Goal: Task Accomplishment & Management: Use online tool/utility

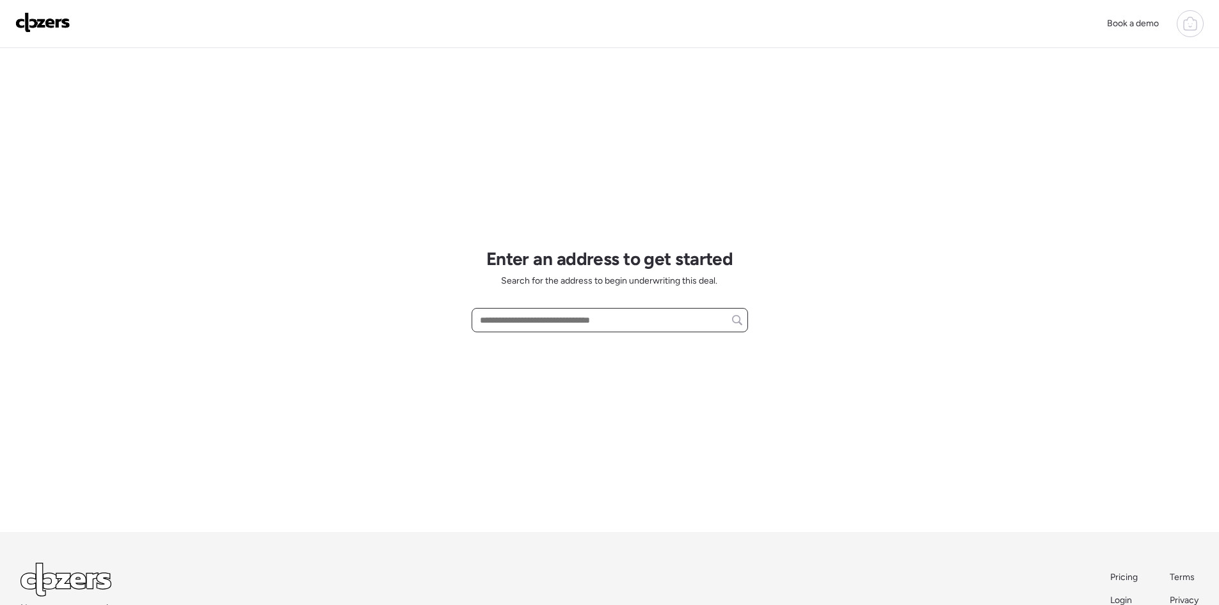
click at [587, 316] on input "text" at bounding box center [609, 320] width 265 height 18
click at [560, 321] on input "text" at bounding box center [609, 320] width 265 height 18
paste input "**********"
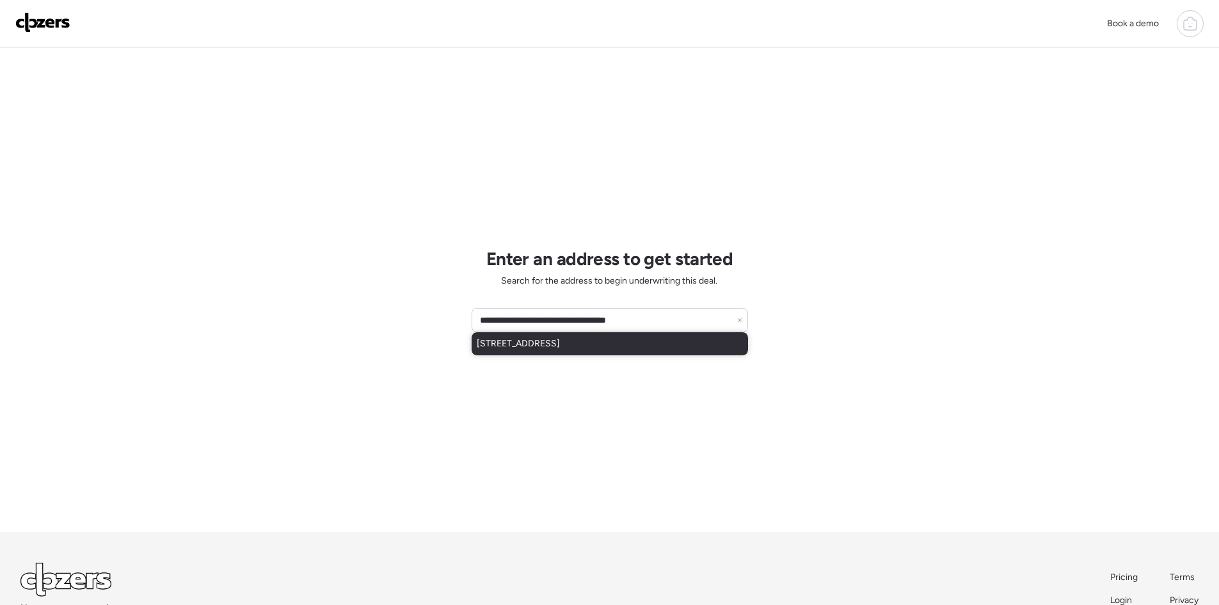
click at [560, 342] on span "[STREET_ADDRESS]" at bounding box center [518, 343] width 83 height 13
type input "**********"
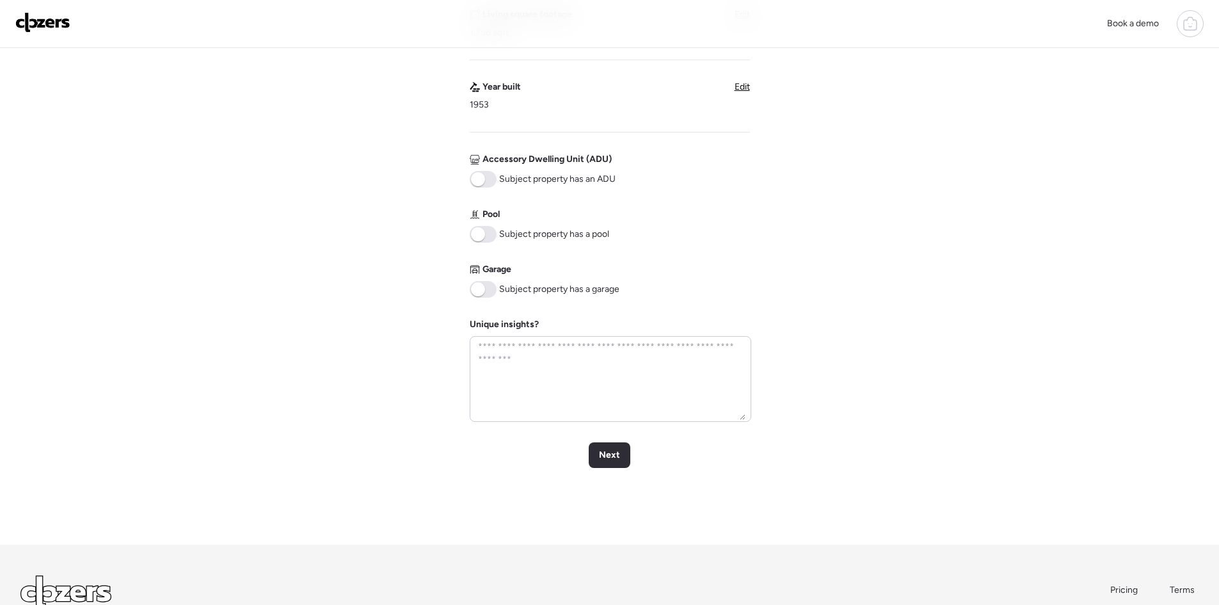
scroll to position [427, 0]
click at [612, 454] on span "Next" at bounding box center [609, 454] width 21 height 13
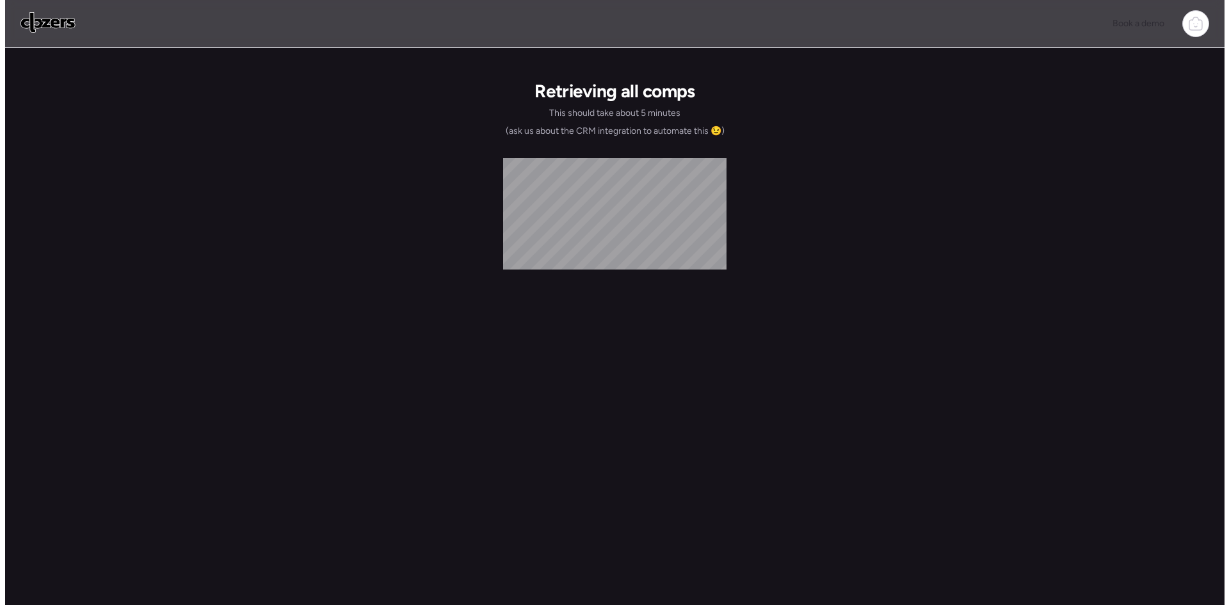
scroll to position [0, 0]
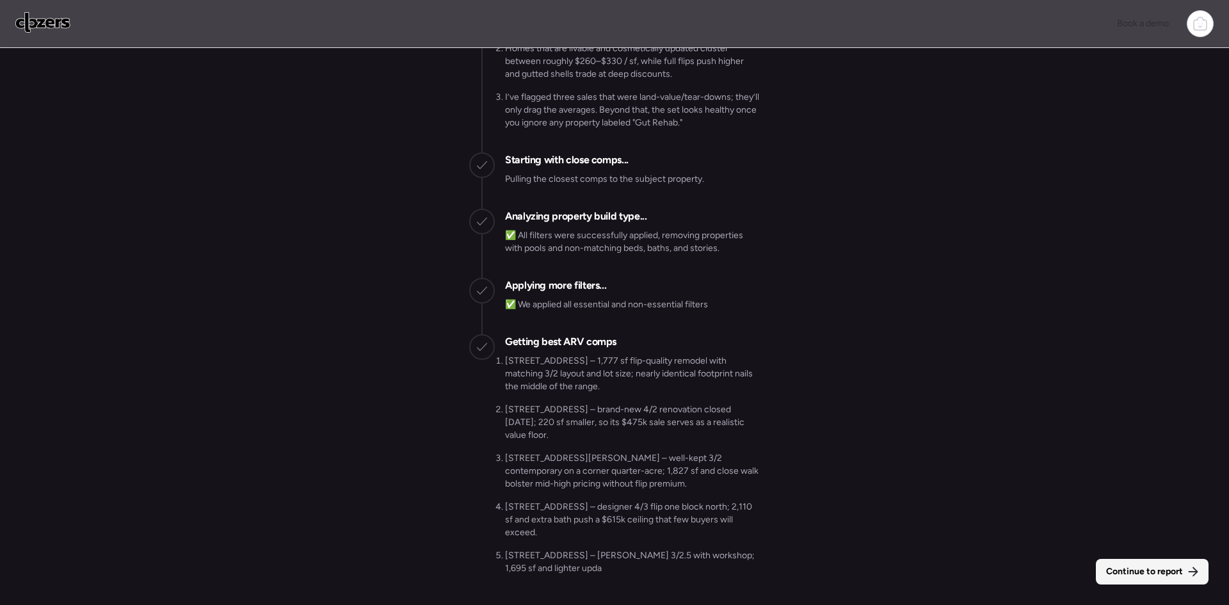
click at [1148, 566] on span "Continue to report" at bounding box center [1144, 571] width 77 height 13
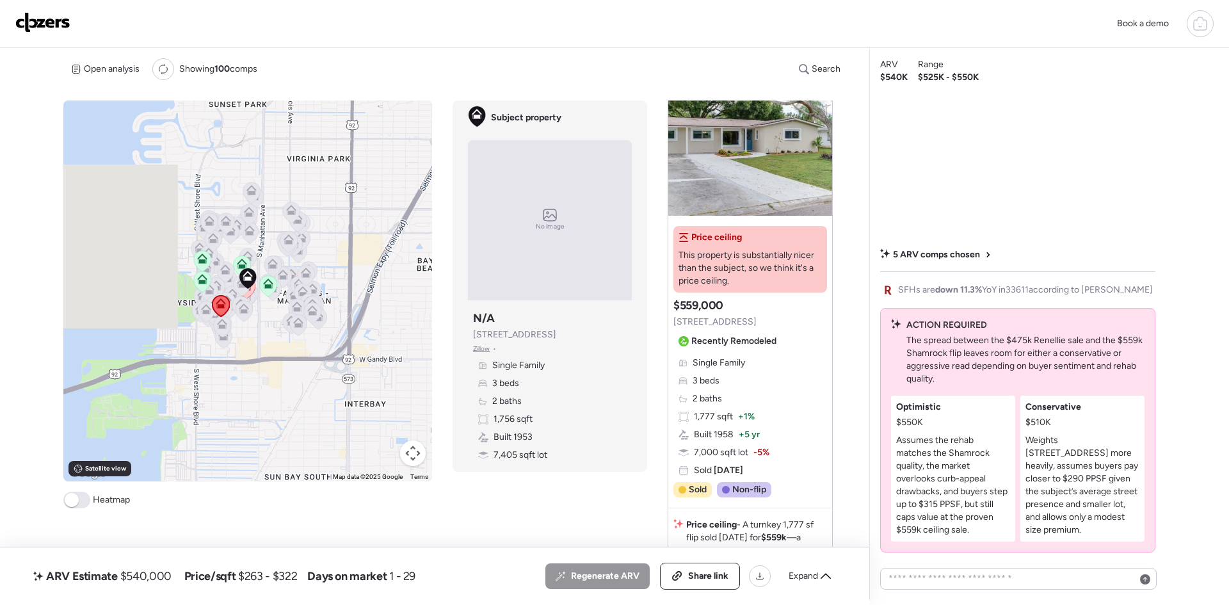
scroll to position [171, 0]
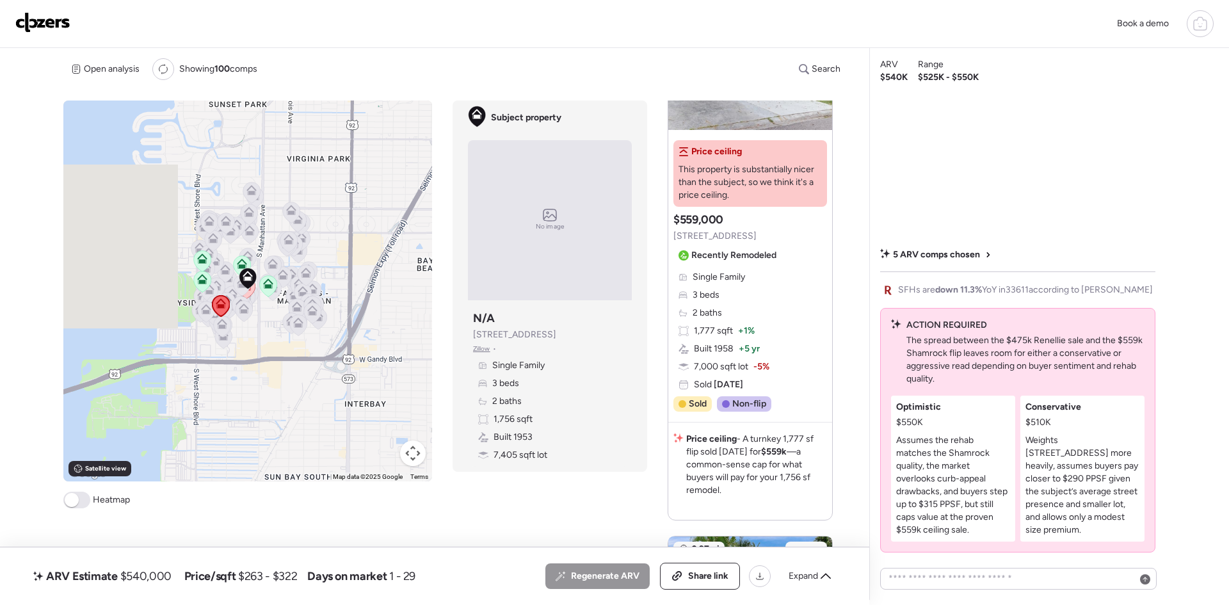
click at [781, 401] on div "Price ceiling This property is substantially nicer than the subject, so we thin…" at bounding box center [750, 276] width 164 height 282
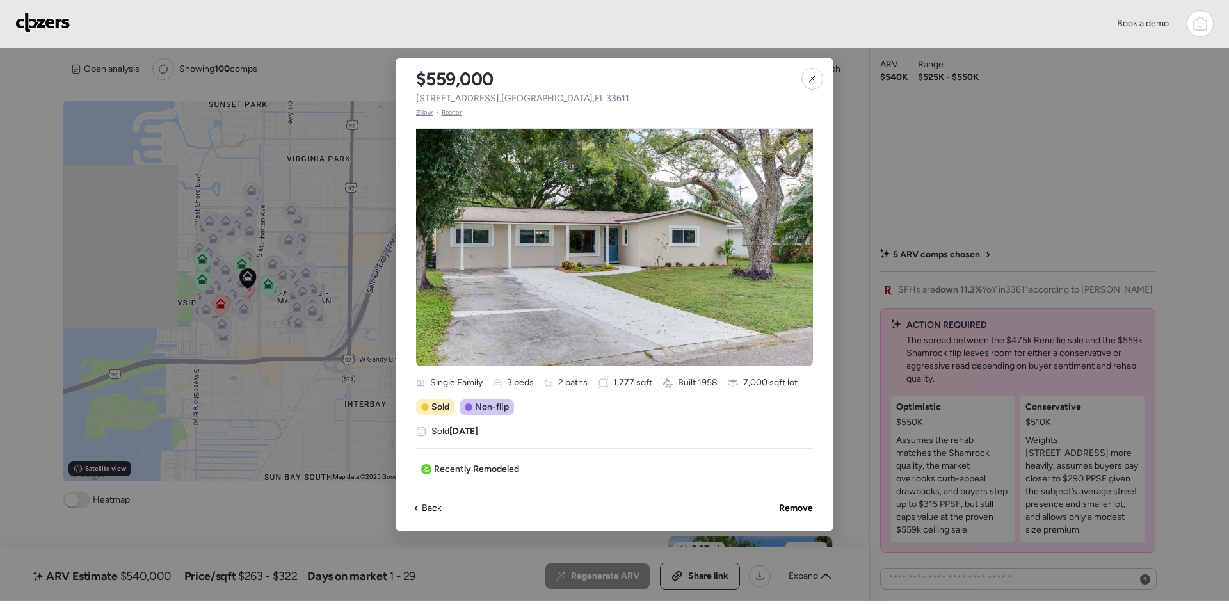
scroll to position [0, 0]
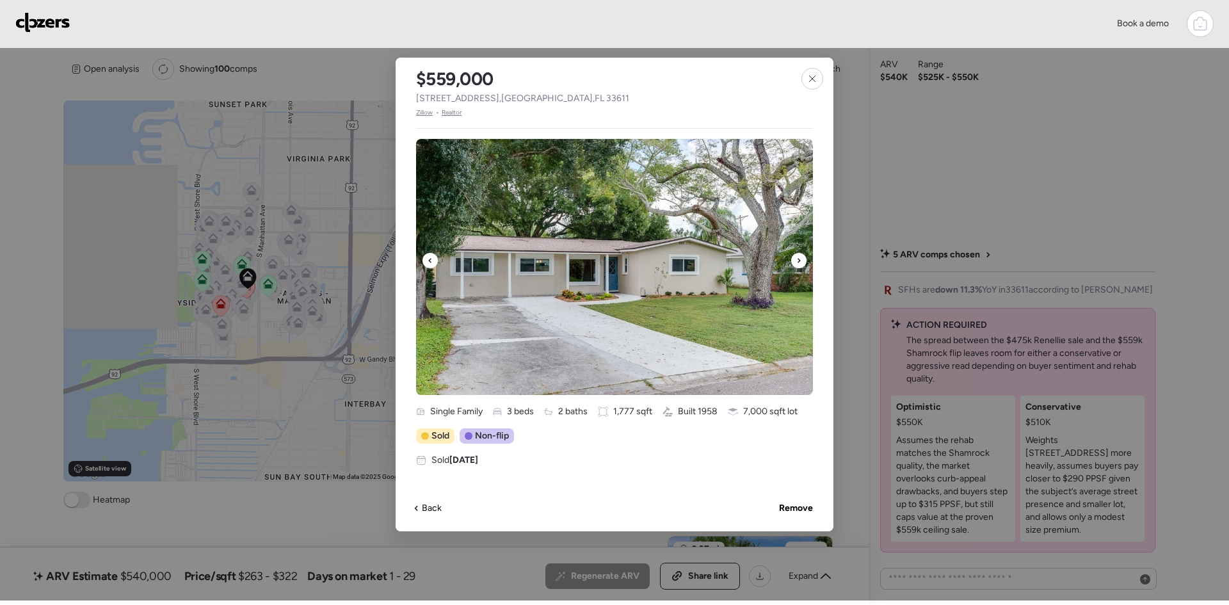
click at [796, 261] on icon at bounding box center [798, 260] width 5 height 15
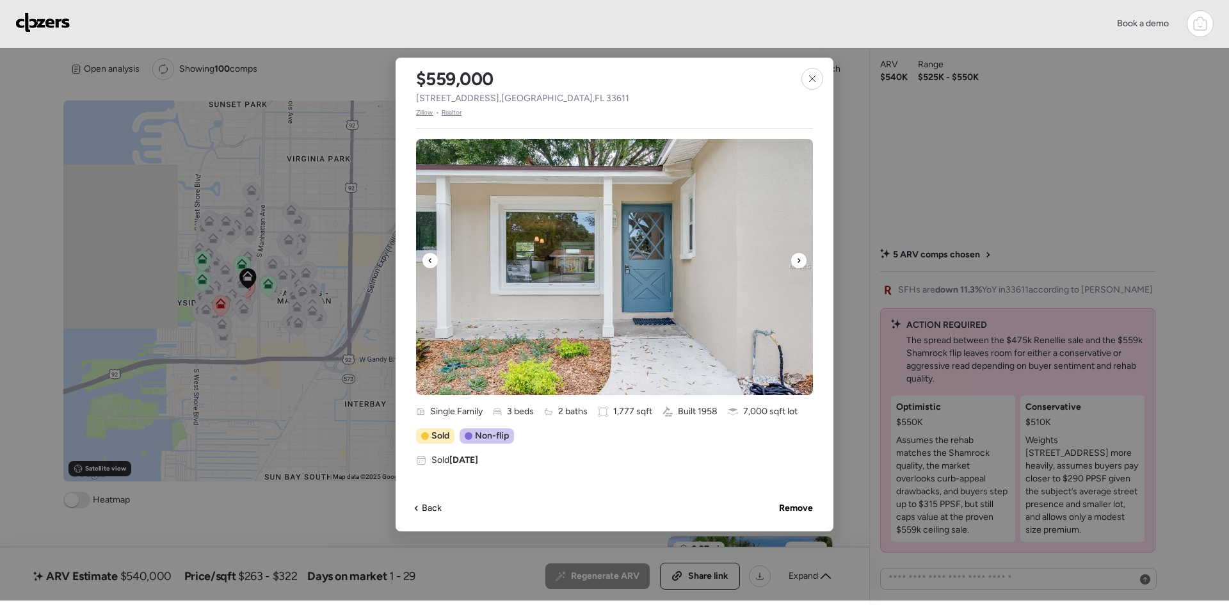
click at [796, 261] on icon at bounding box center [798, 260] width 5 height 15
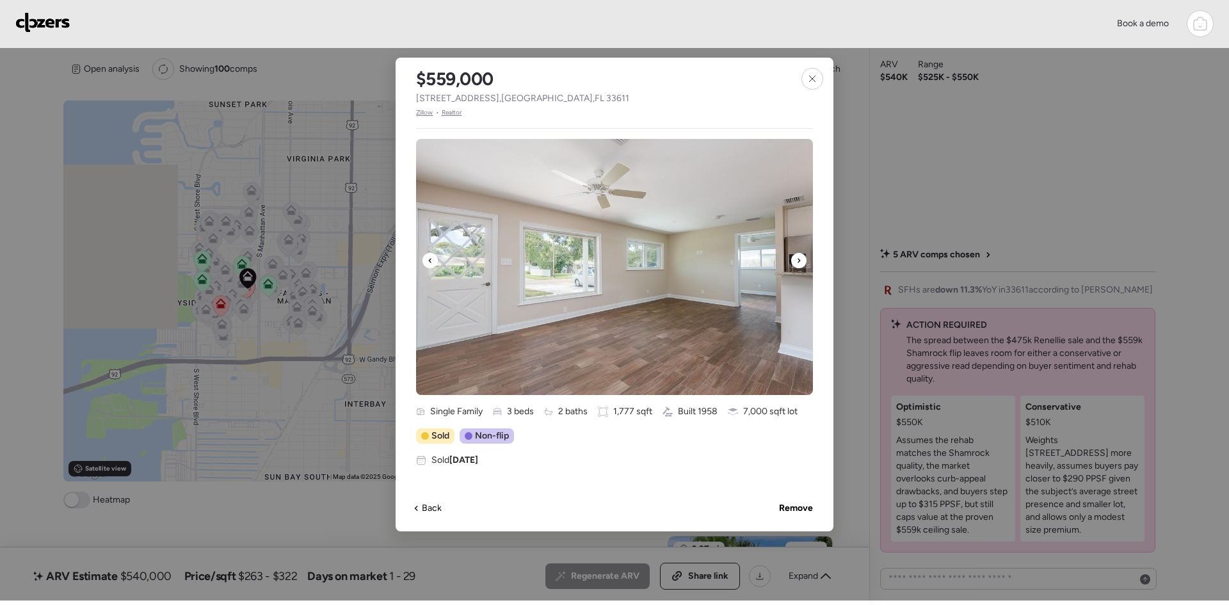
click at [796, 261] on icon at bounding box center [798, 260] width 5 height 15
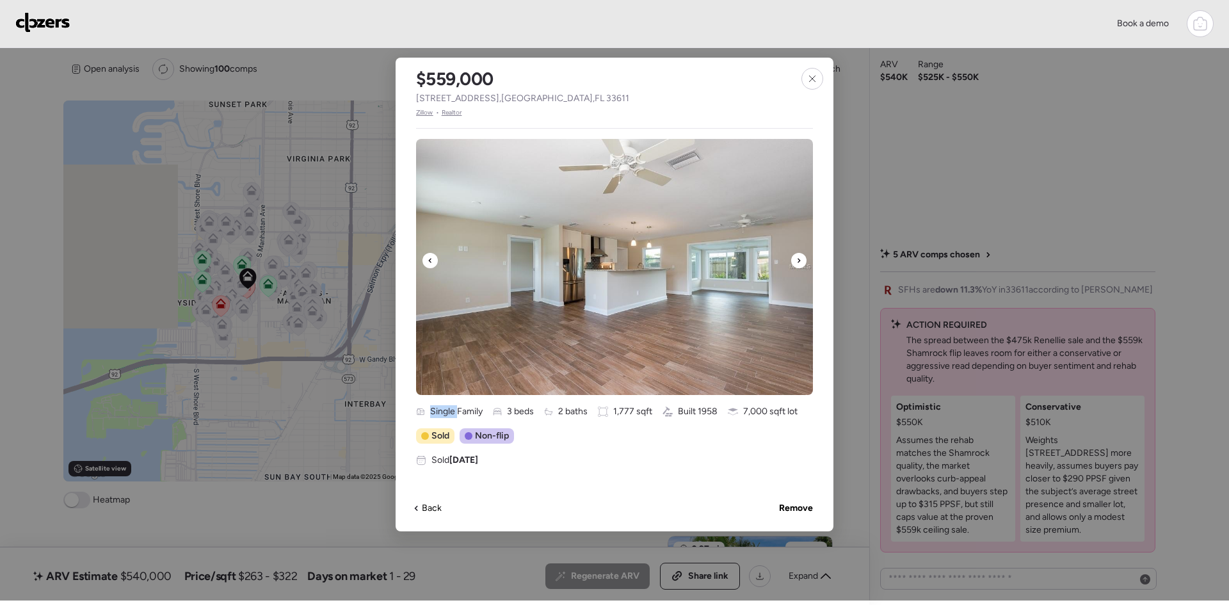
click at [796, 261] on icon at bounding box center [798, 260] width 5 height 15
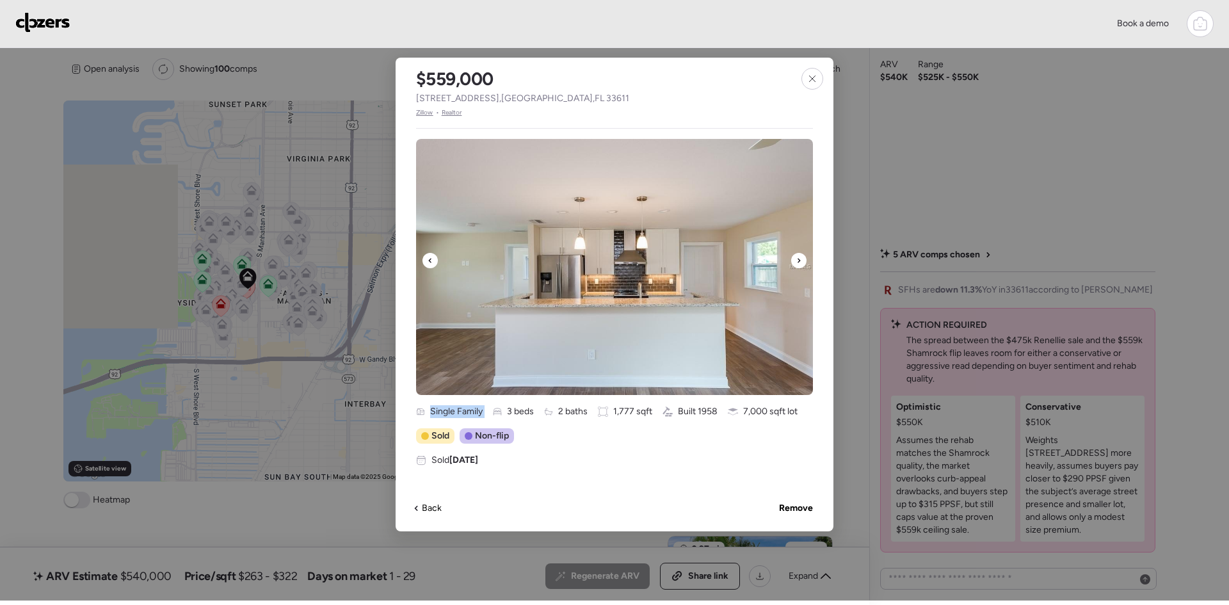
click at [796, 261] on icon at bounding box center [798, 260] width 5 height 15
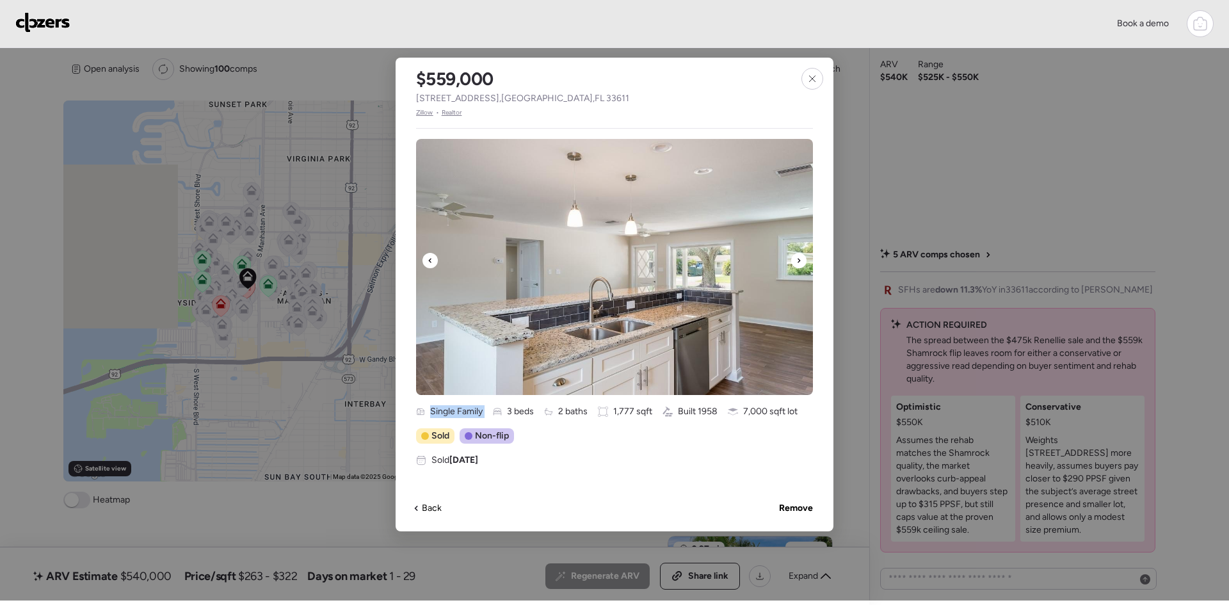
click at [796, 261] on icon at bounding box center [798, 260] width 5 height 15
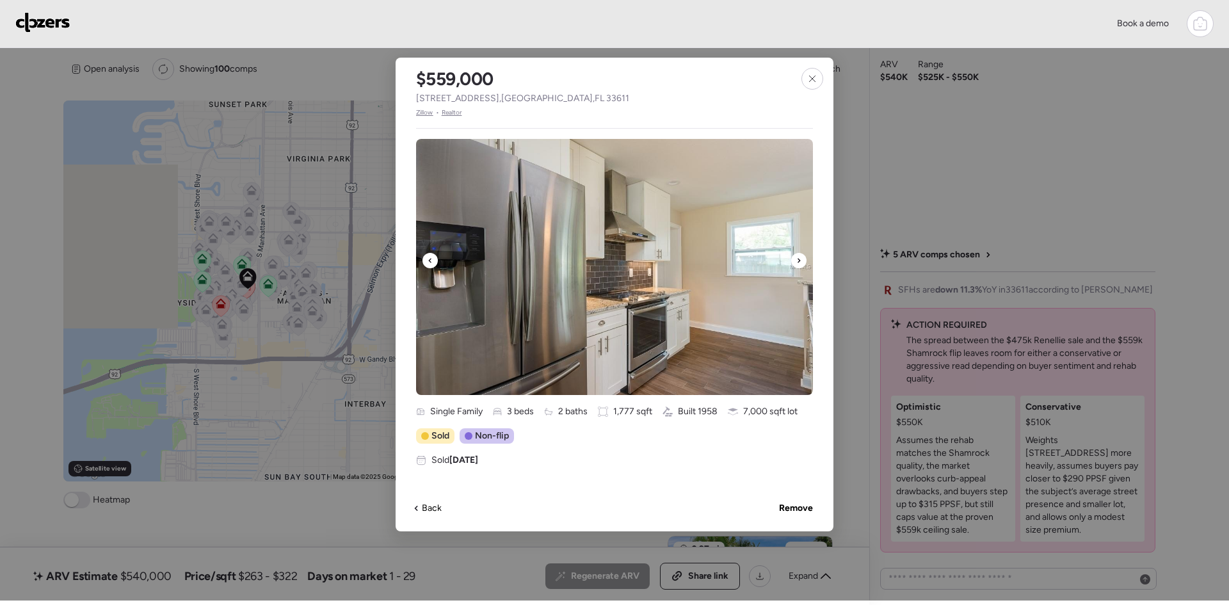
click at [796, 261] on icon at bounding box center [798, 260] width 5 height 15
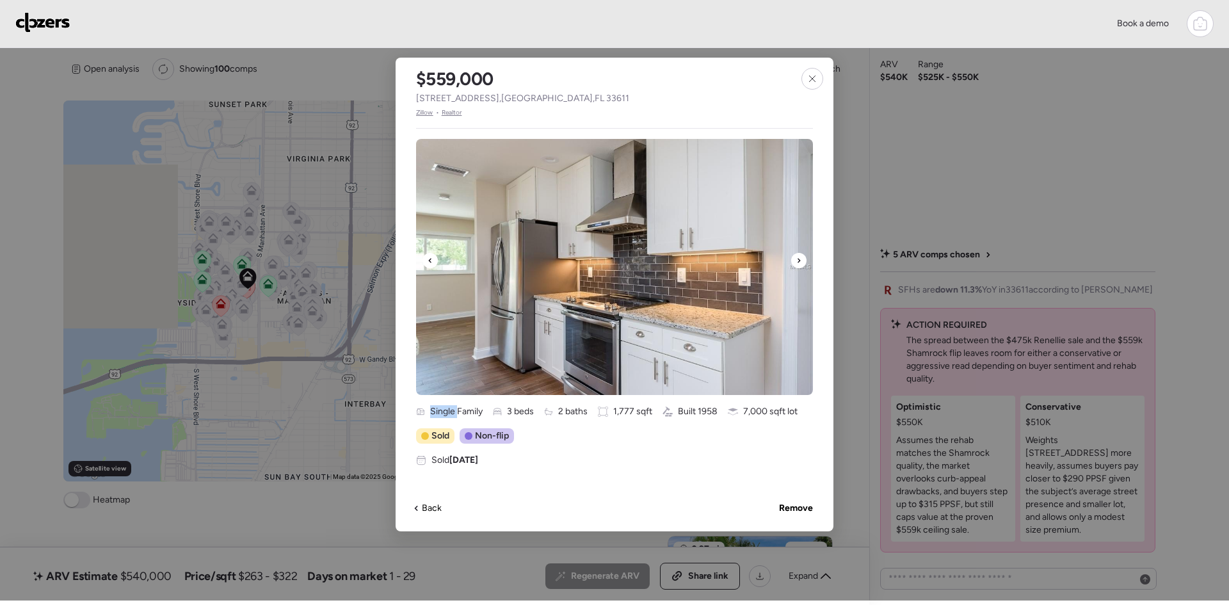
click at [796, 261] on icon at bounding box center [798, 260] width 5 height 15
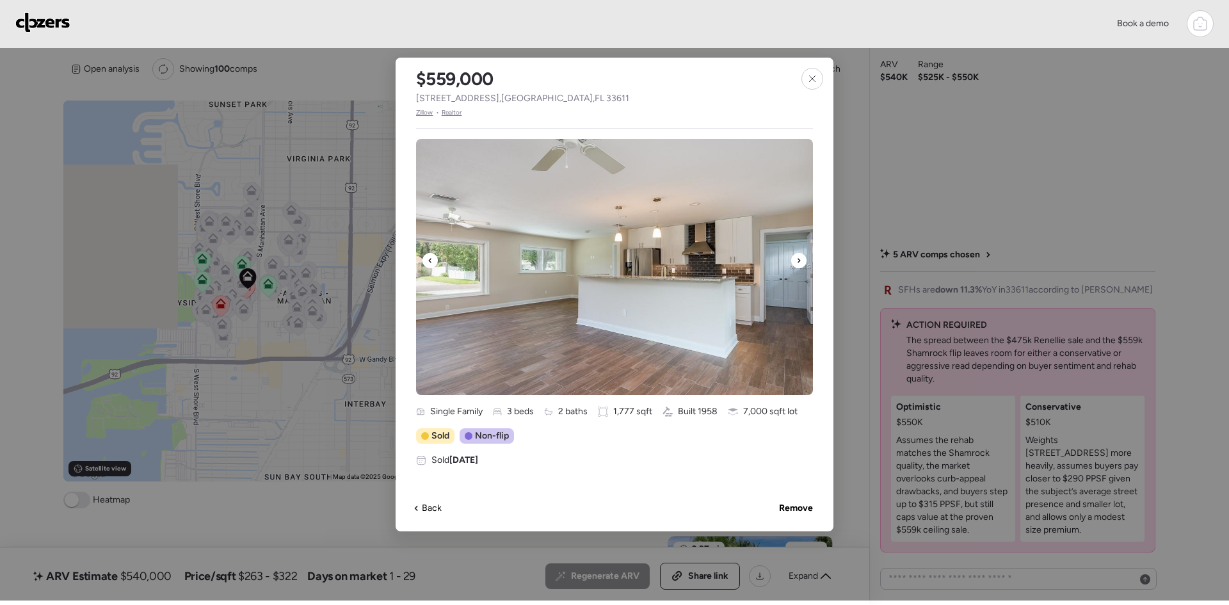
click at [796, 261] on icon at bounding box center [798, 260] width 5 height 15
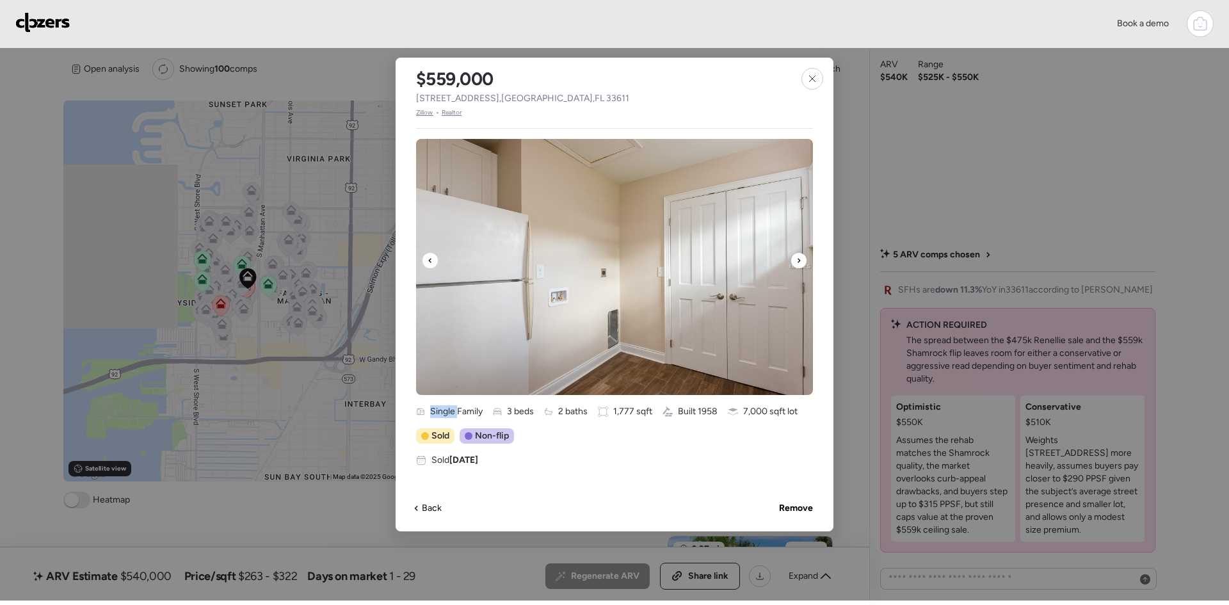
click at [796, 261] on icon at bounding box center [798, 260] width 5 height 15
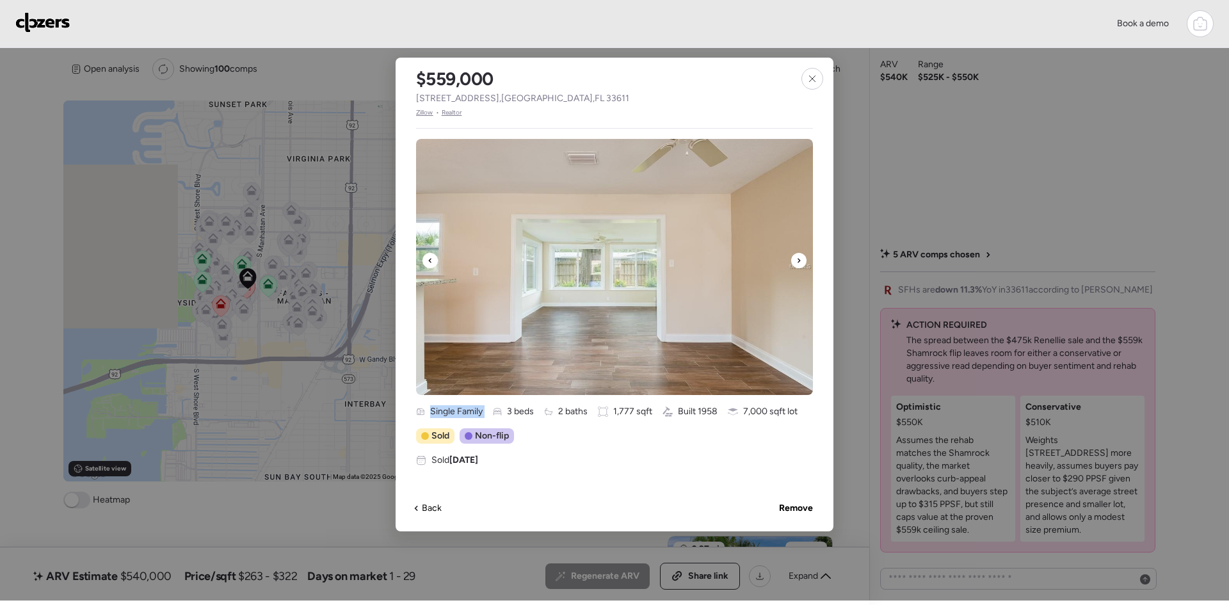
click at [796, 261] on icon at bounding box center [798, 260] width 5 height 15
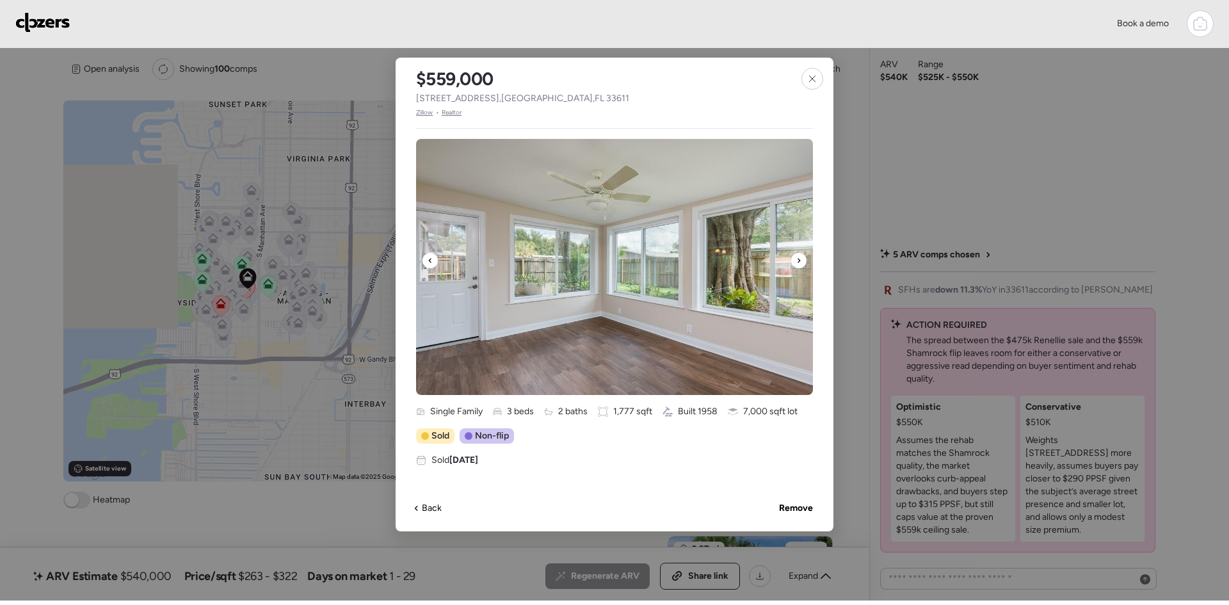
click at [796, 261] on icon at bounding box center [798, 260] width 5 height 15
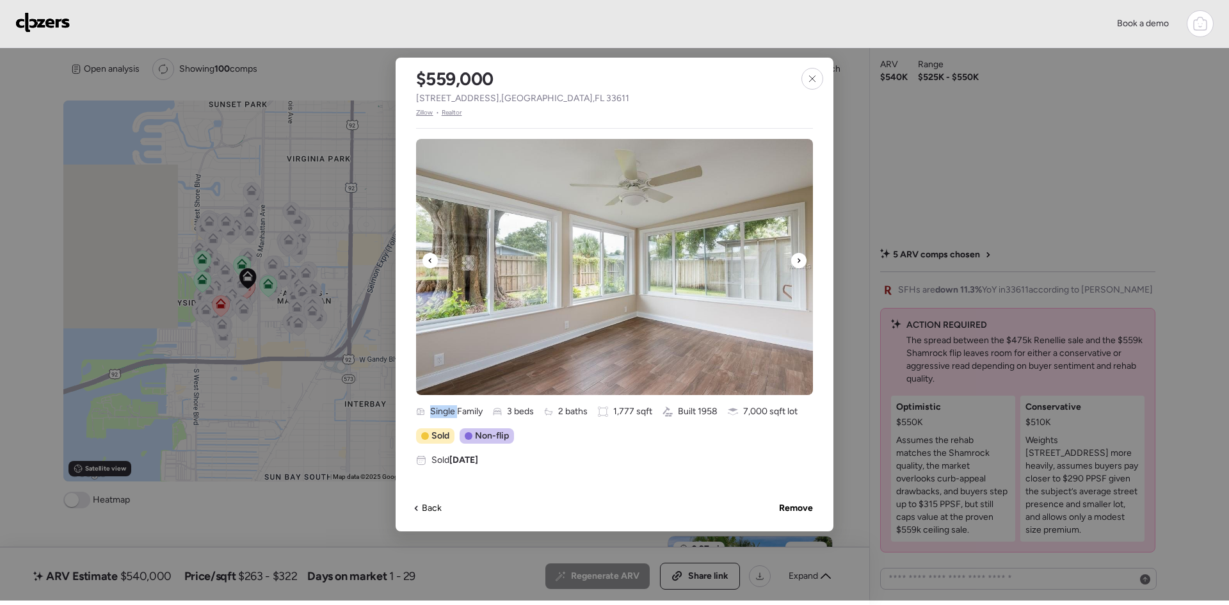
click at [796, 261] on icon at bounding box center [798, 260] width 5 height 15
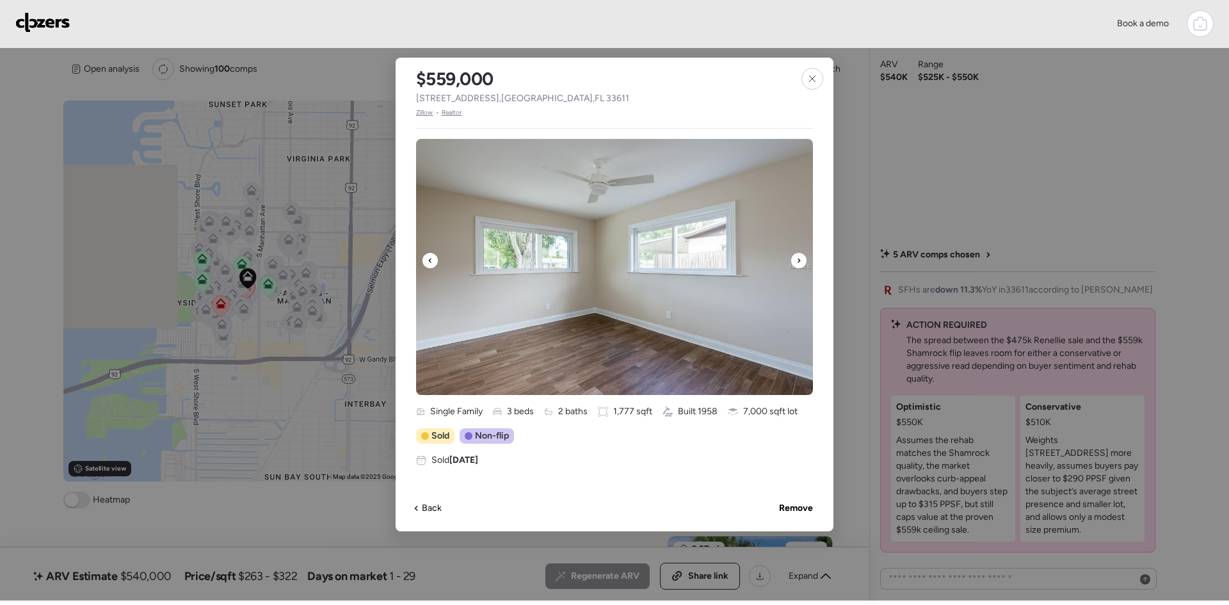
click at [796, 261] on icon at bounding box center [798, 260] width 5 height 15
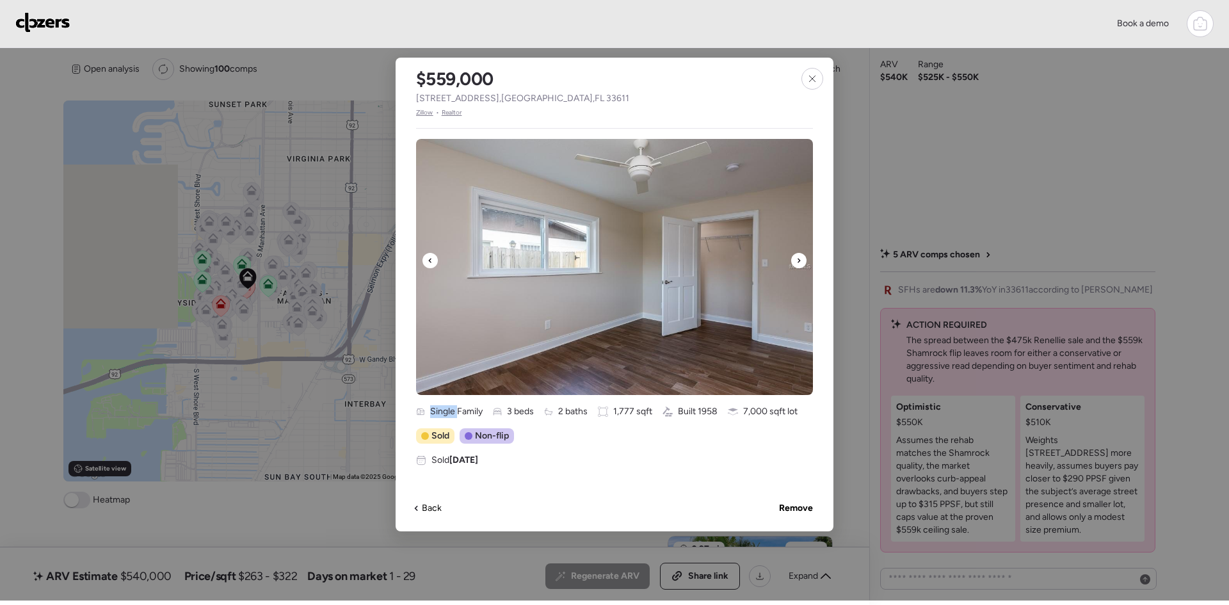
click at [796, 261] on icon at bounding box center [798, 260] width 5 height 15
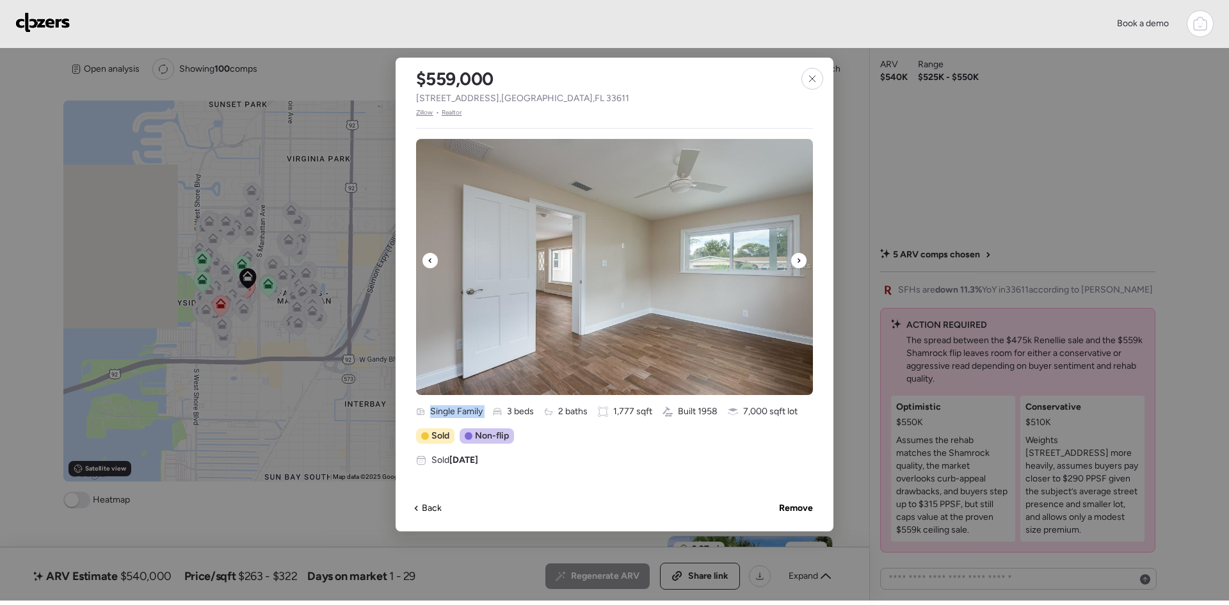
click at [796, 261] on icon at bounding box center [798, 260] width 5 height 15
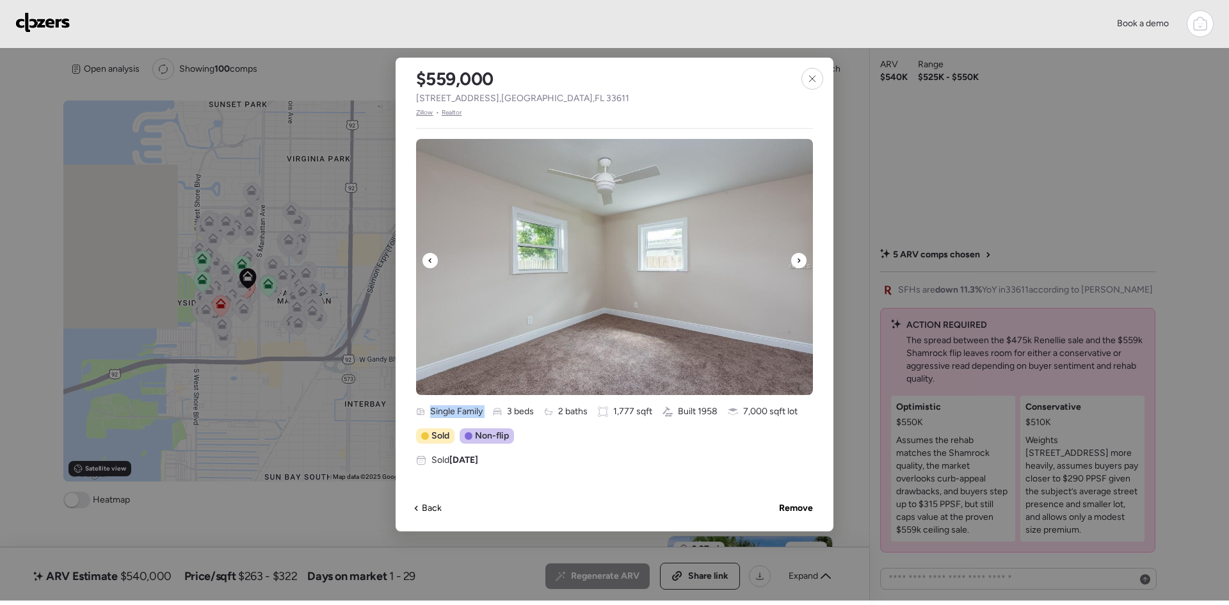
click at [796, 261] on icon at bounding box center [798, 260] width 5 height 15
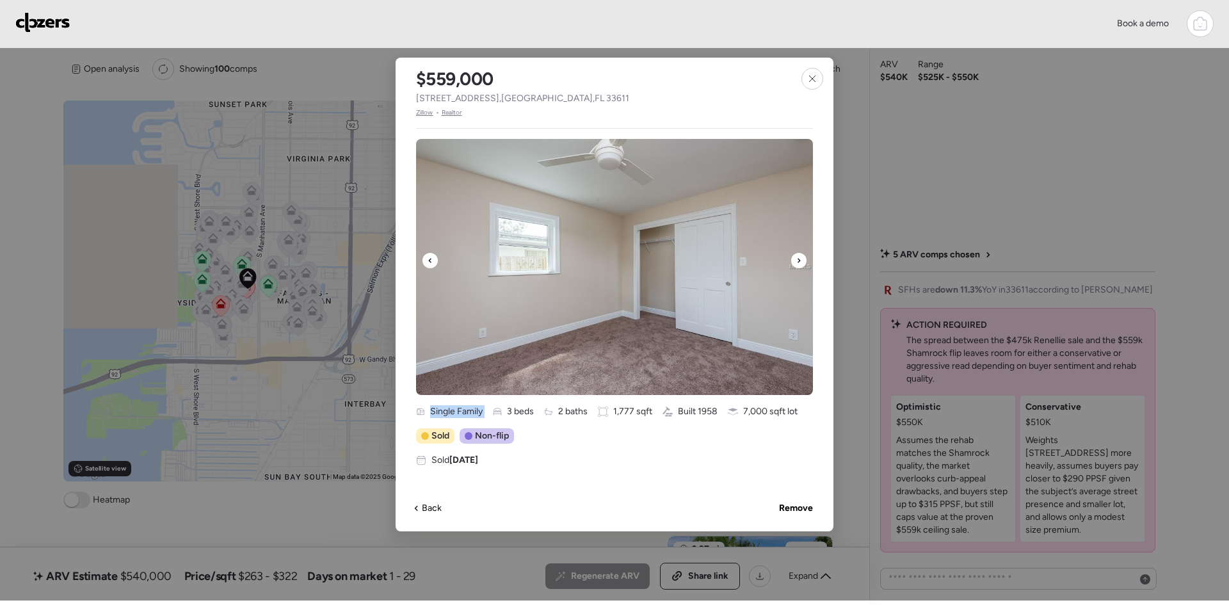
click at [796, 261] on icon at bounding box center [798, 260] width 5 height 15
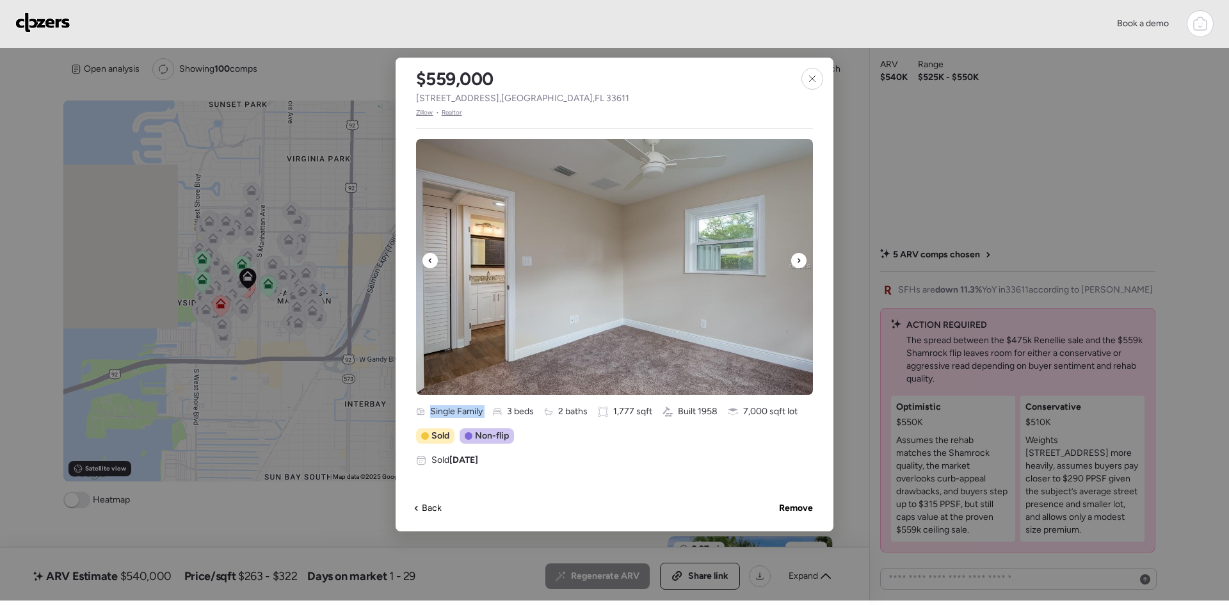
click at [796, 261] on icon at bounding box center [798, 260] width 5 height 15
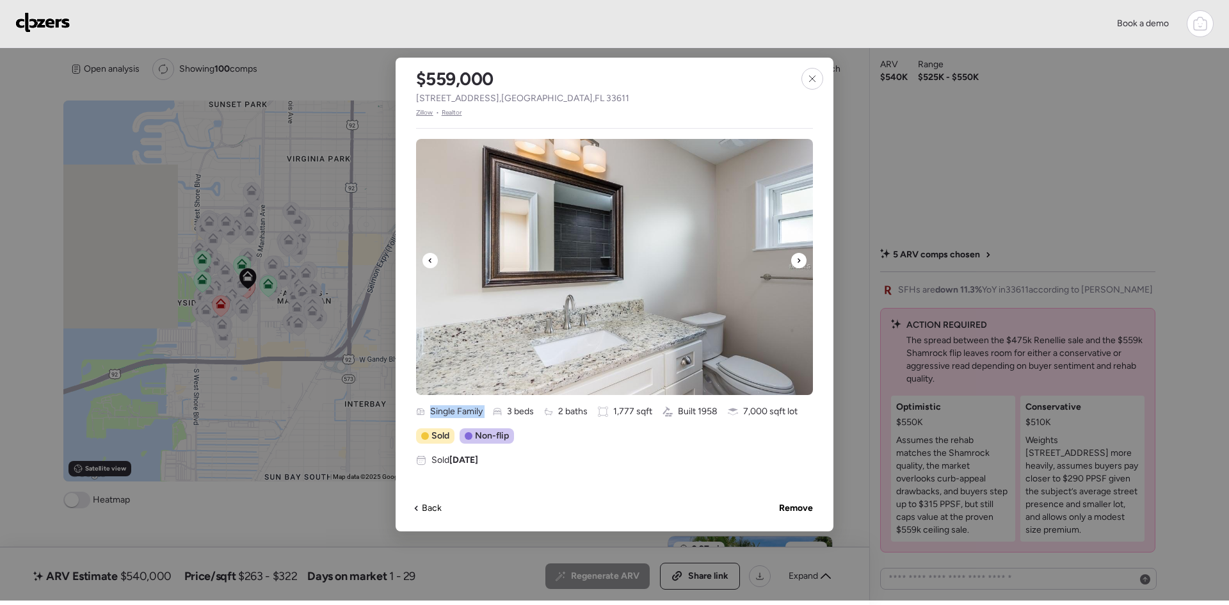
click at [796, 261] on icon at bounding box center [798, 260] width 5 height 15
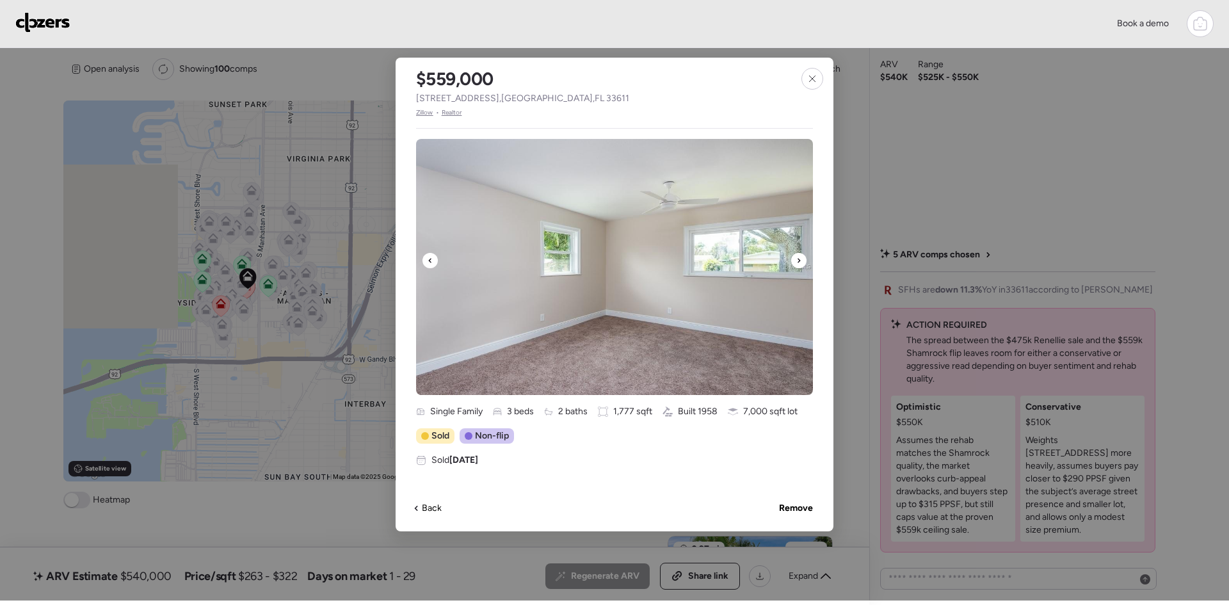
click at [796, 261] on icon at bounding box center [798, 260] width 5 height 15
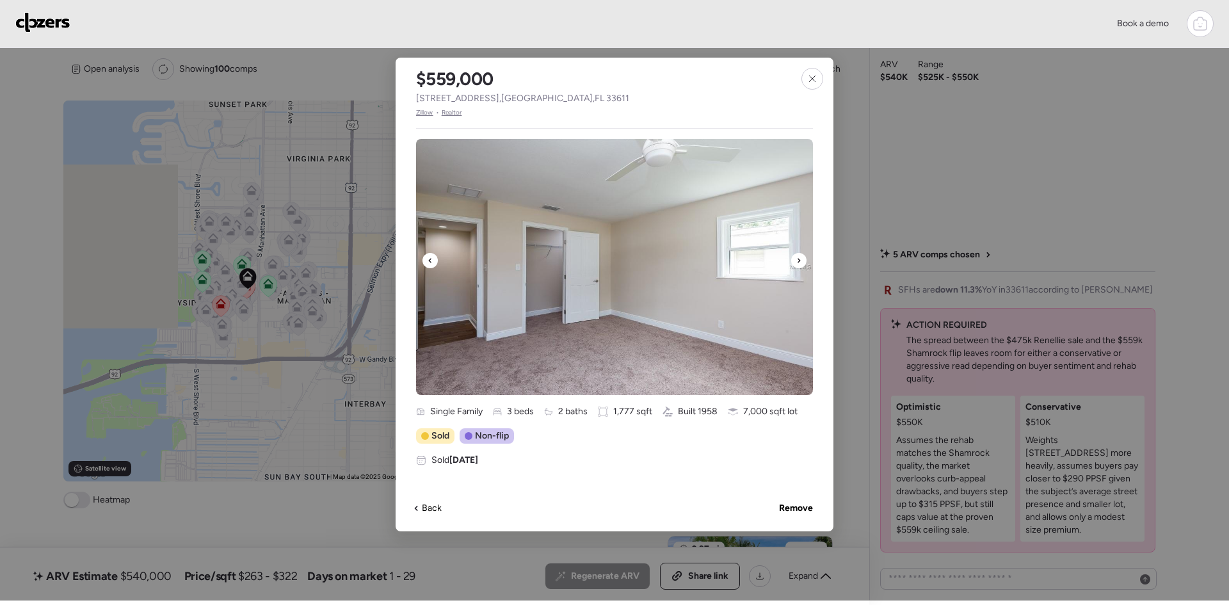
click at [796, 261] on icon at bounding box center [798, 260] width 5 height 15
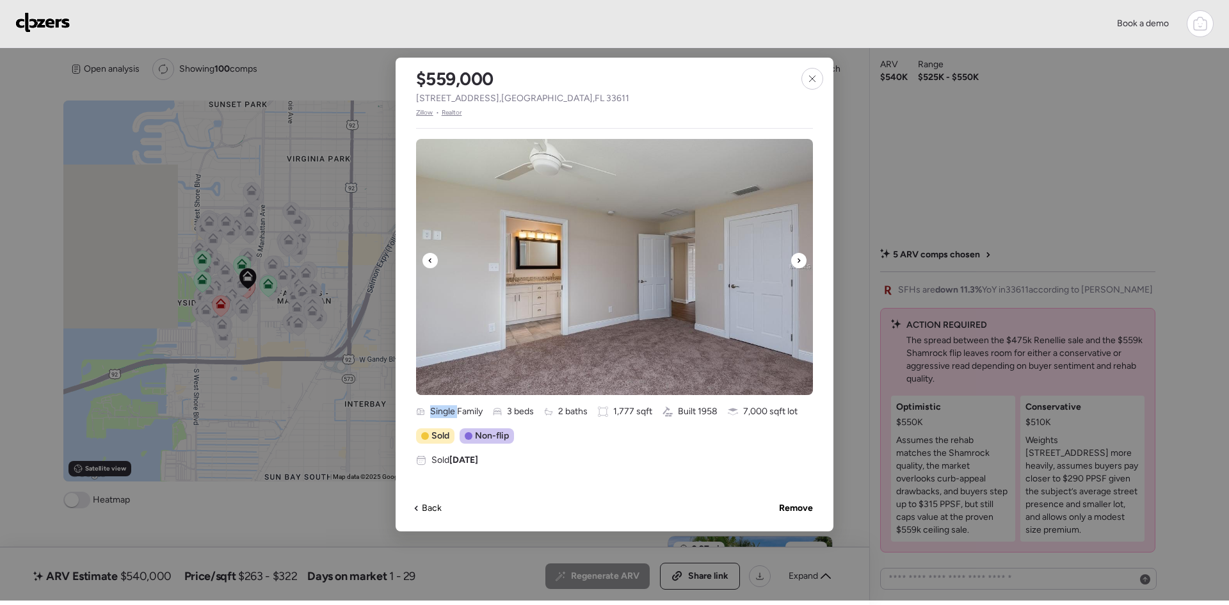
click at [796, 261] on icon at bounding box center [798, 260] width 5 height 15
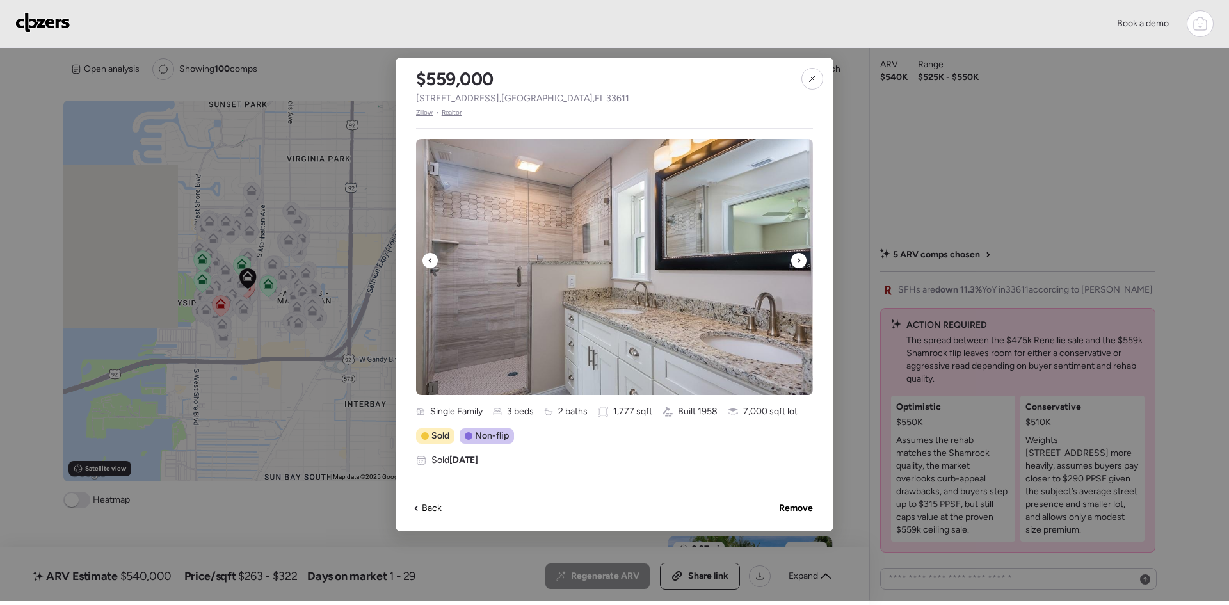
click at [796, 261] on icon at bounding box center [798, 260] width 5 height 15
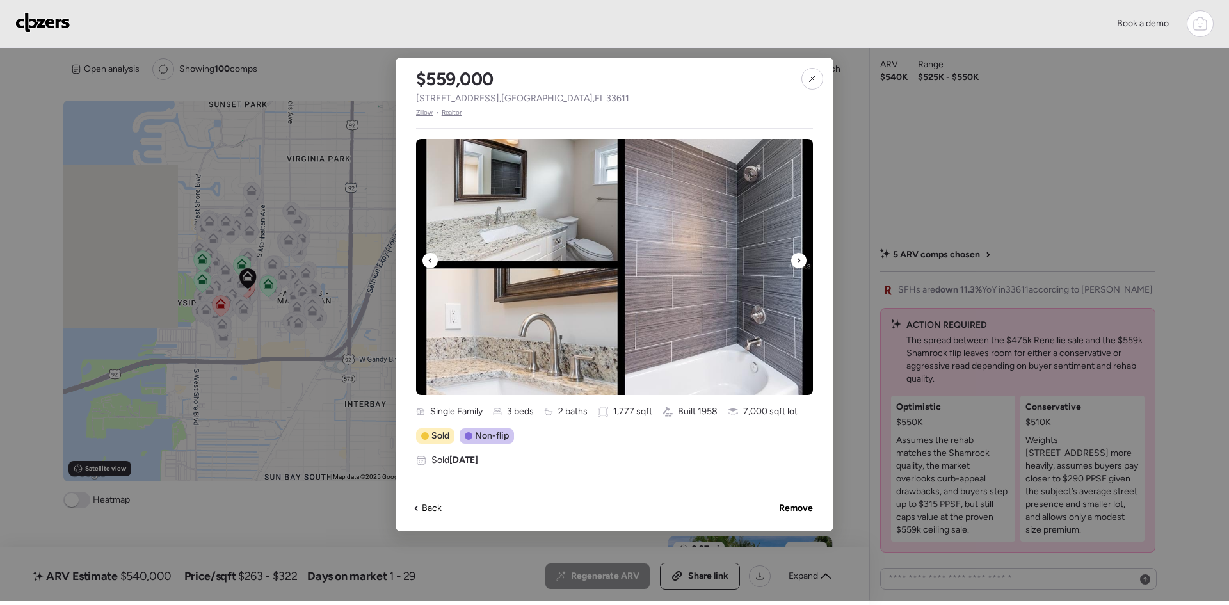
click at [796, 261] on icon at bounding box center [798, 260] width 5 height 15
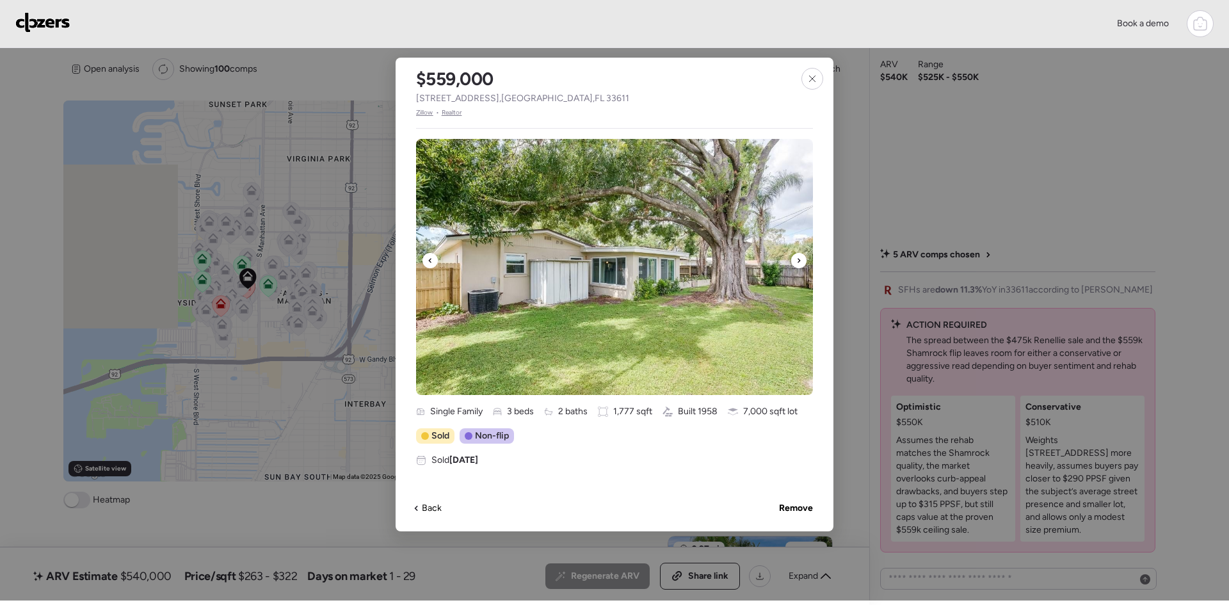
click at [796, 261] on icon at bounding box center [798, 260] width 5 height 15
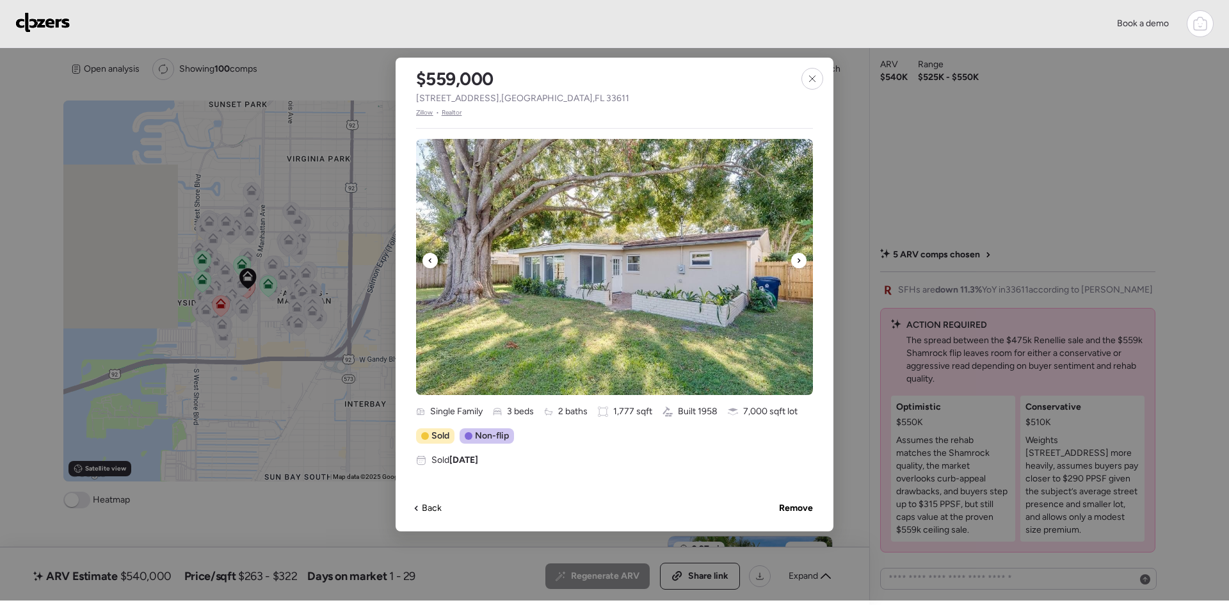
click at [796, 261] on icon at bounding box center [798, 260] width 5 height 15
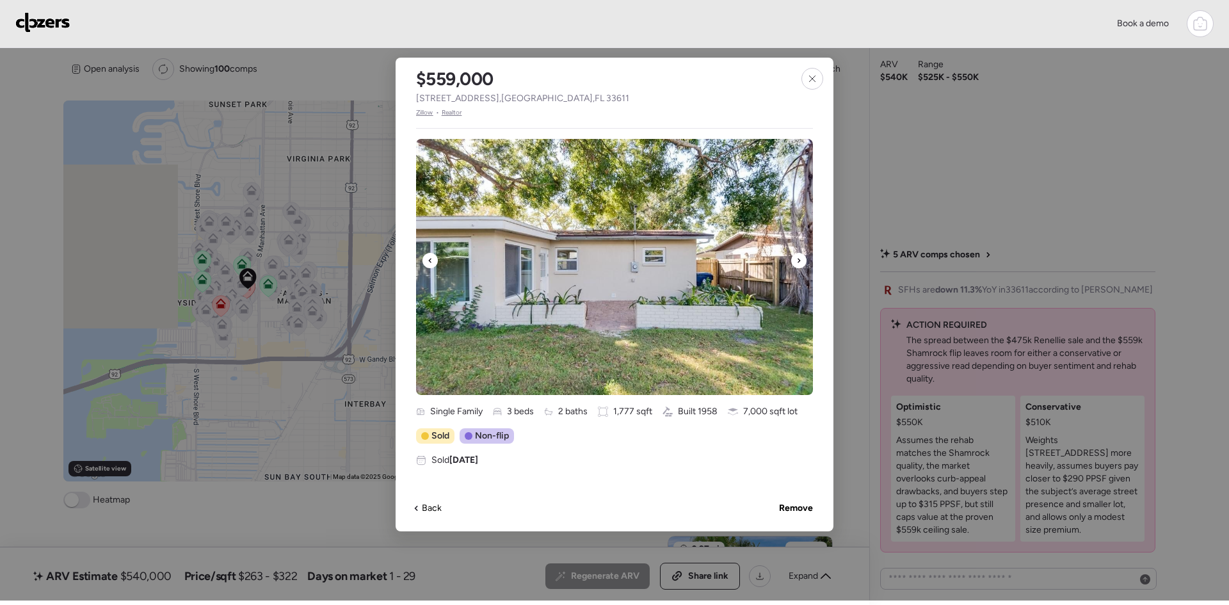
click at [796, 261] on icon at bounding box center [798, 260] width 5 height 15
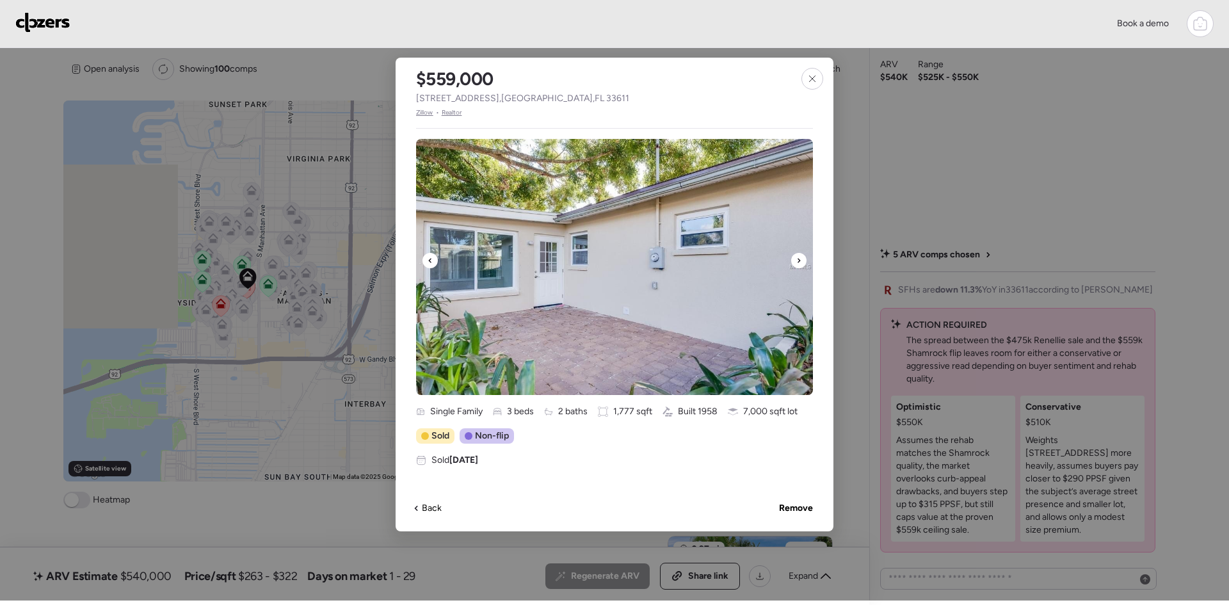
click at [796, 261] on icon at bounding box center [798, 260] width 5 height 15
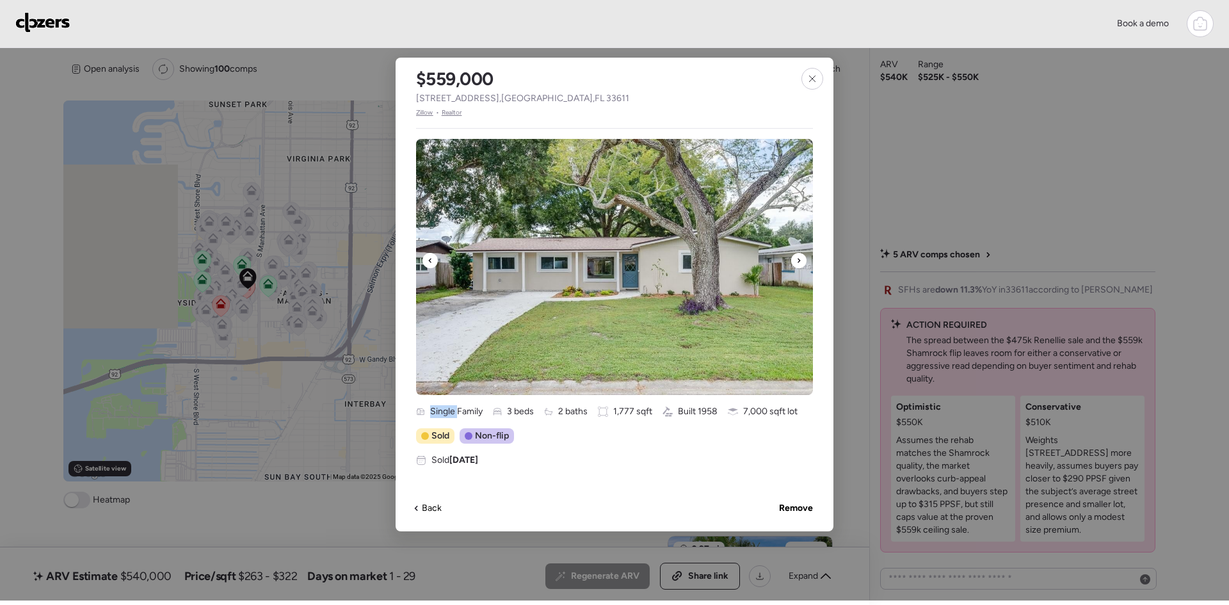
click at [796, 261] on icon at bounding box center [798, 260] width 5 height 15
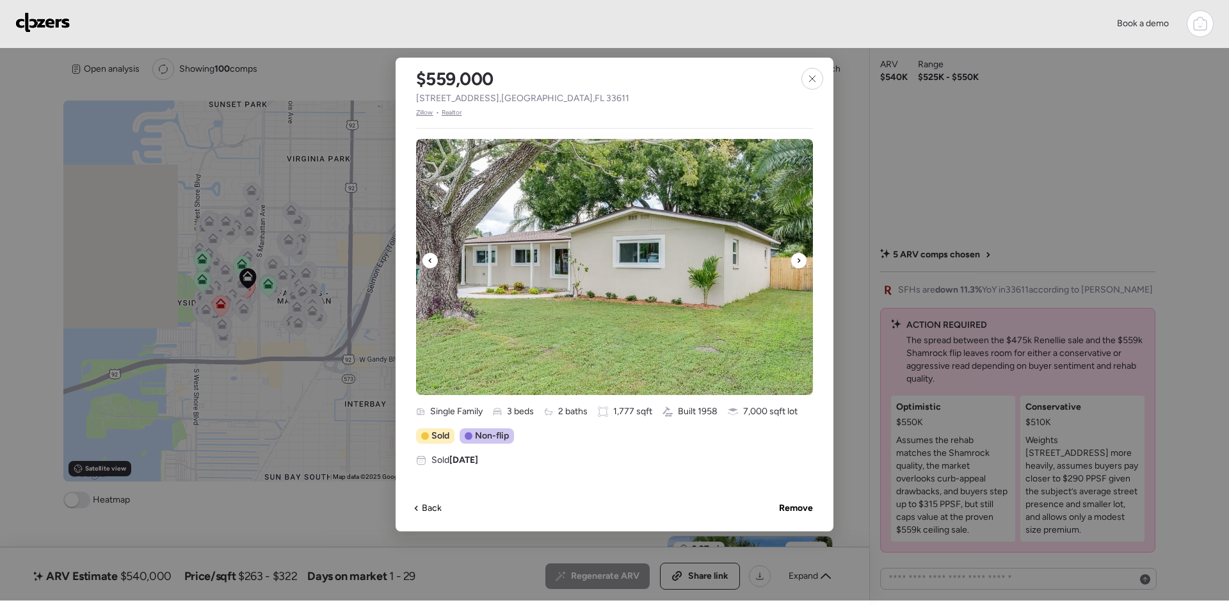
click at [796, 261] on icon at bounding box center [798, 260] width 5 height 15
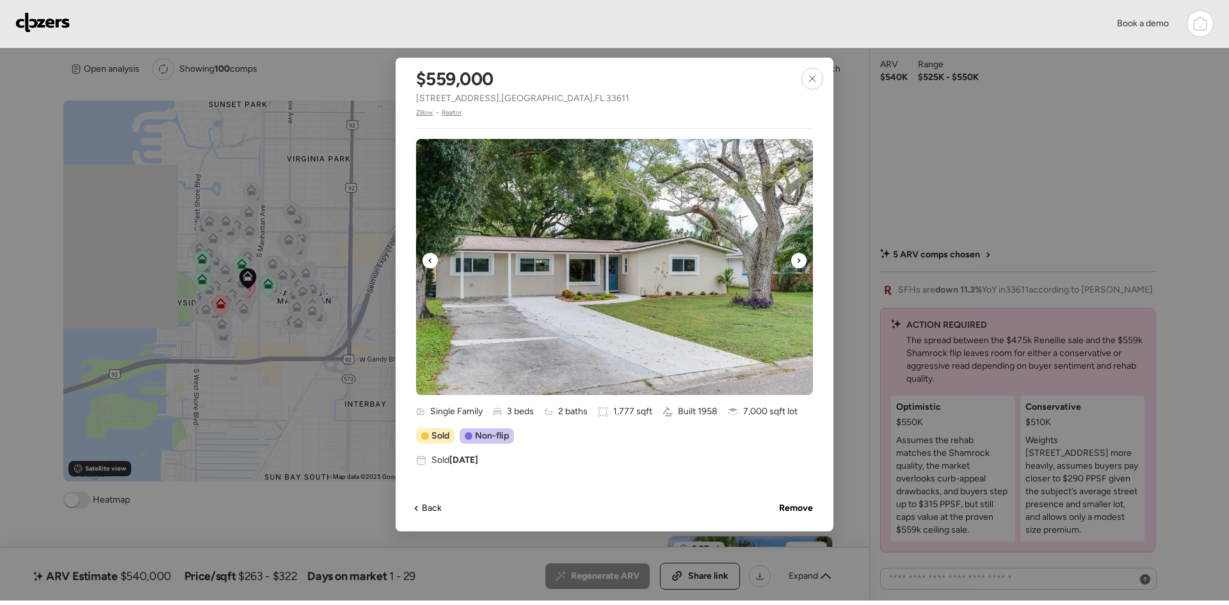
click at [796, 261] on icon at bounding box center [798, 260] width 5 height 15
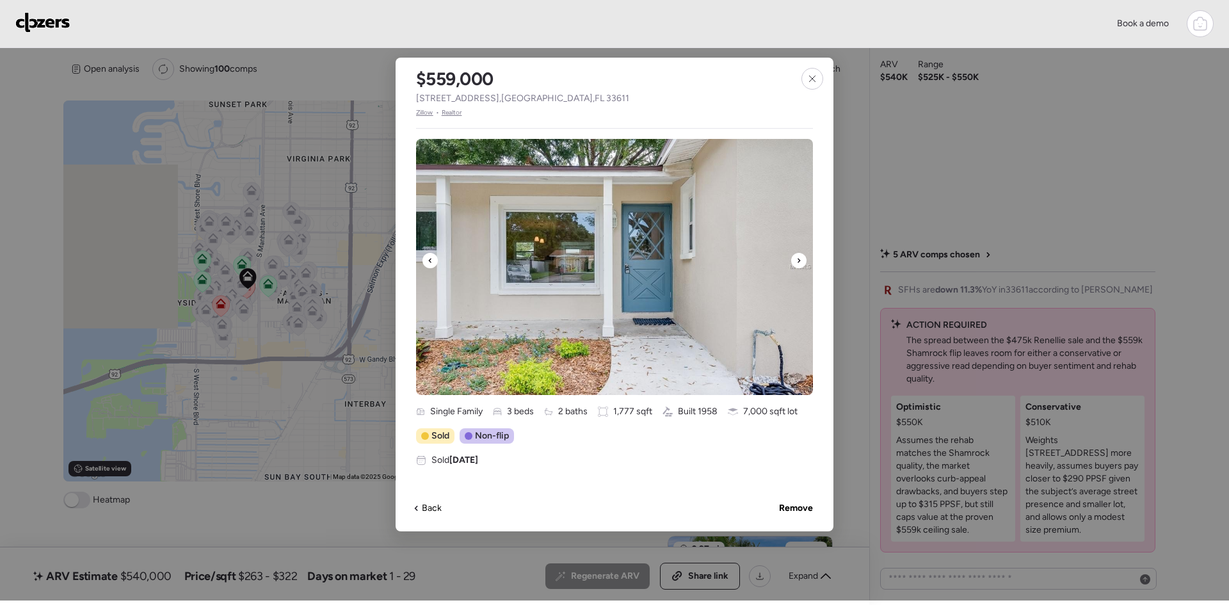
click at [796, 261] on icon at bounding box center [798, 260] width 5 height 15
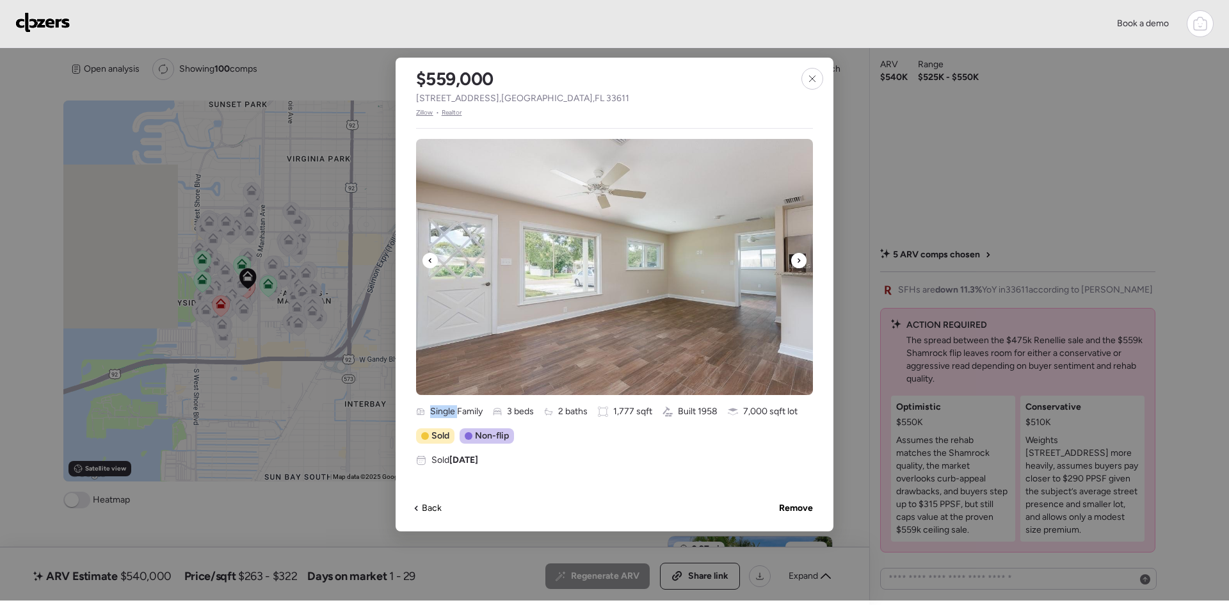
click at [796, 261] on icon at bounding box center [798, 260] width 5 height 15
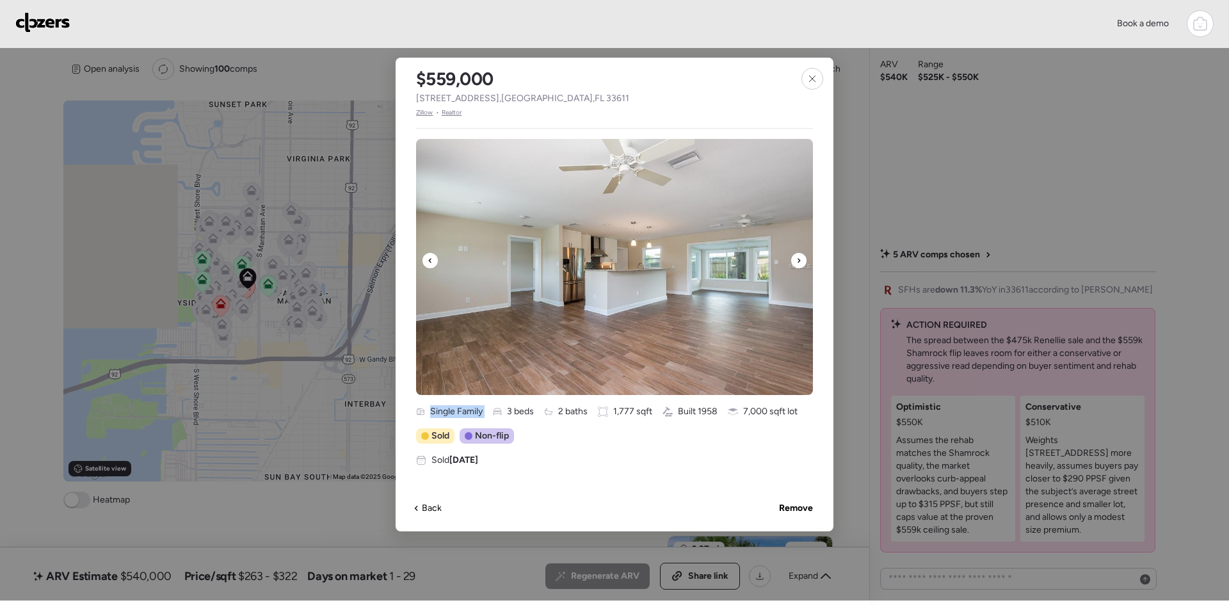
click at [797, 262] on icon at bounding box center [798, 260] width 5 height 15
click at [799, 262] on icon at bounding box center [798, 260] width 3 height 4
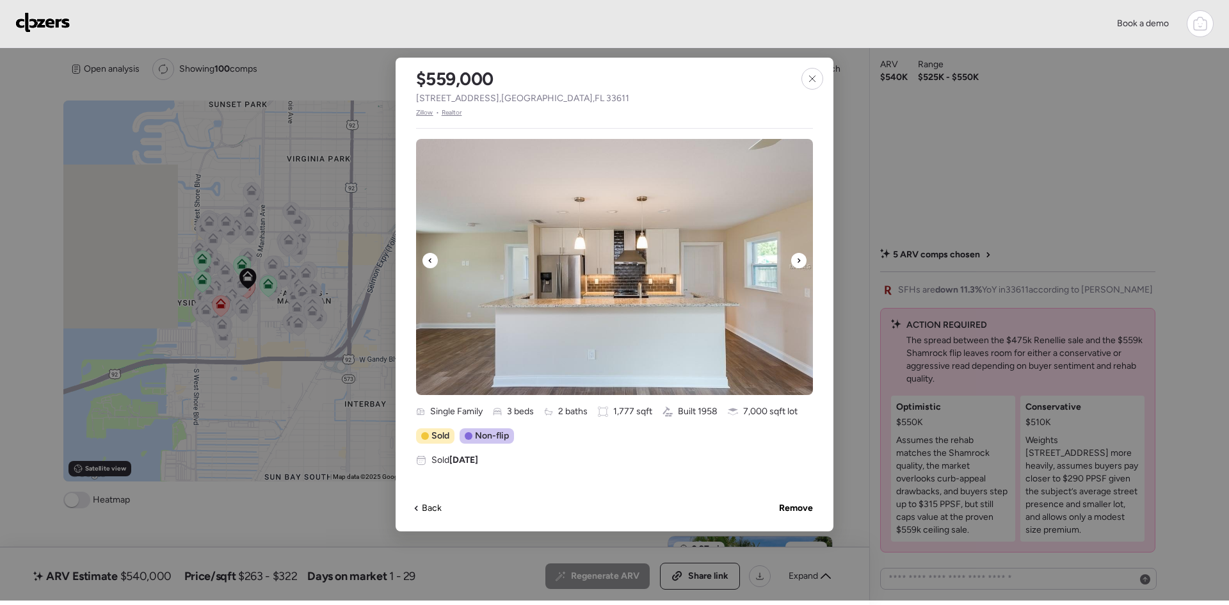
click at [799, 262] on icon at bounding box center [798, 260] width 3 height 4
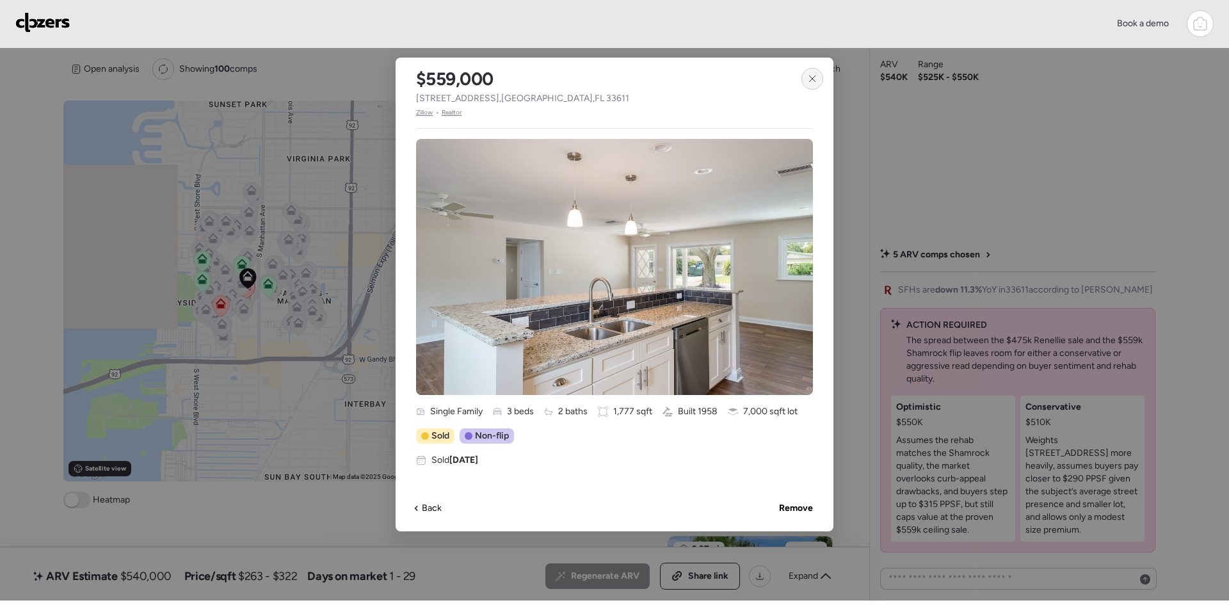
click at [811, 84] on div at bounding box center [812, 79] width 22 height 22
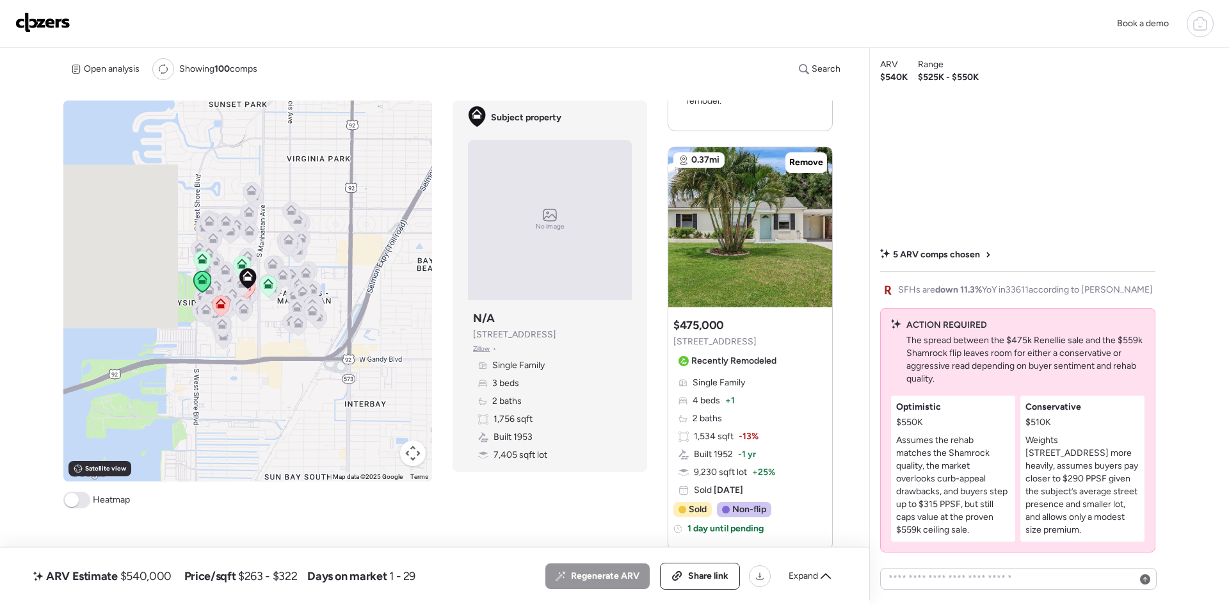
scroll to position [597, 0]
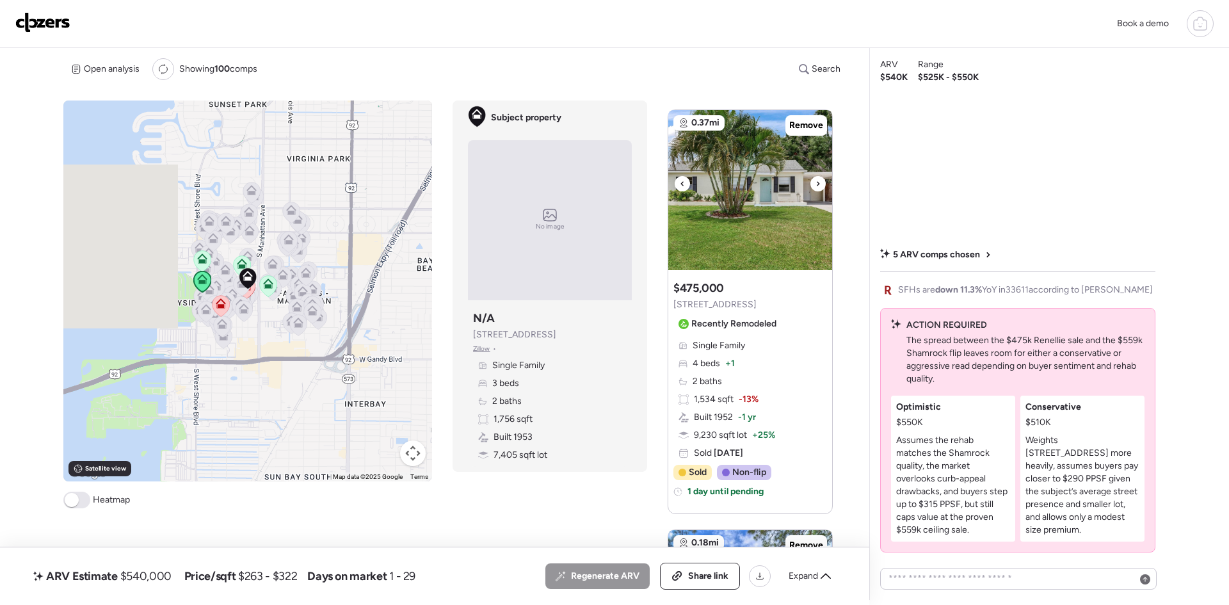
click at [810, 183] on div at bounding box center [817, 183] width 15 height 15
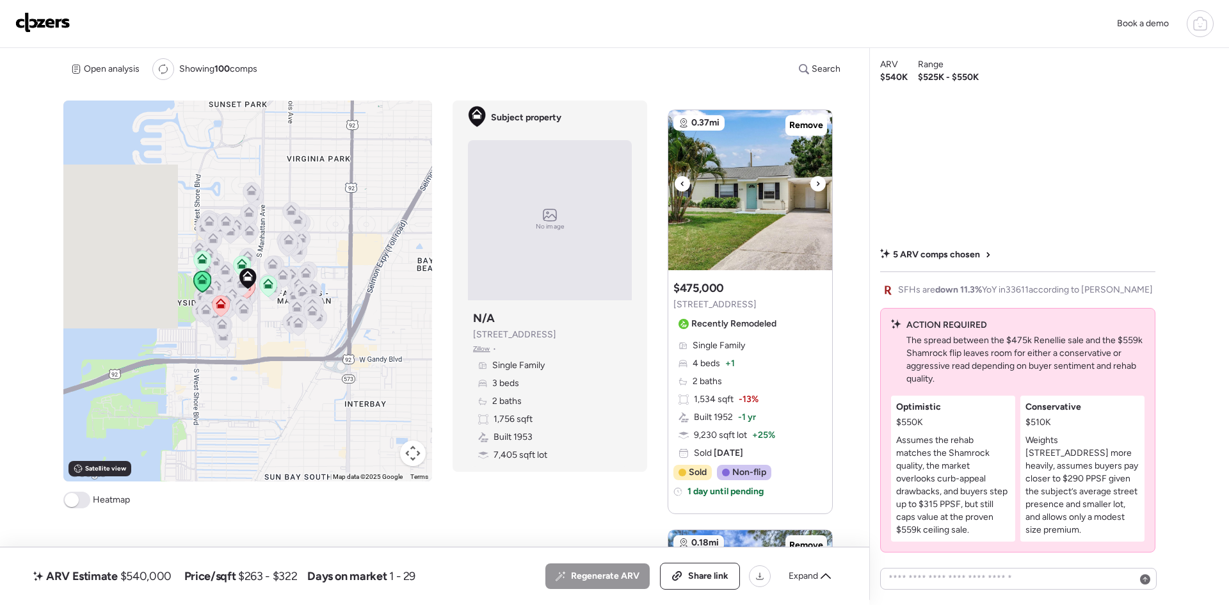
click at [810, 183] on div at bounding box center [817, 183] width 15 height 15
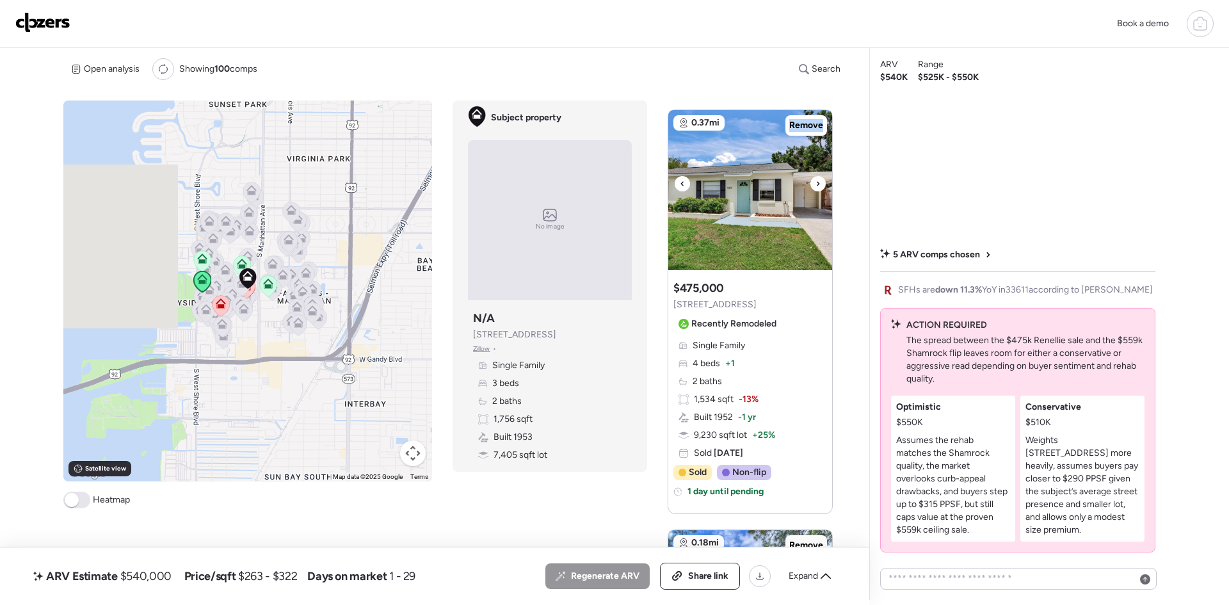
click at [810, 183] on div at bounding box center [817, 183] width 15 height 15
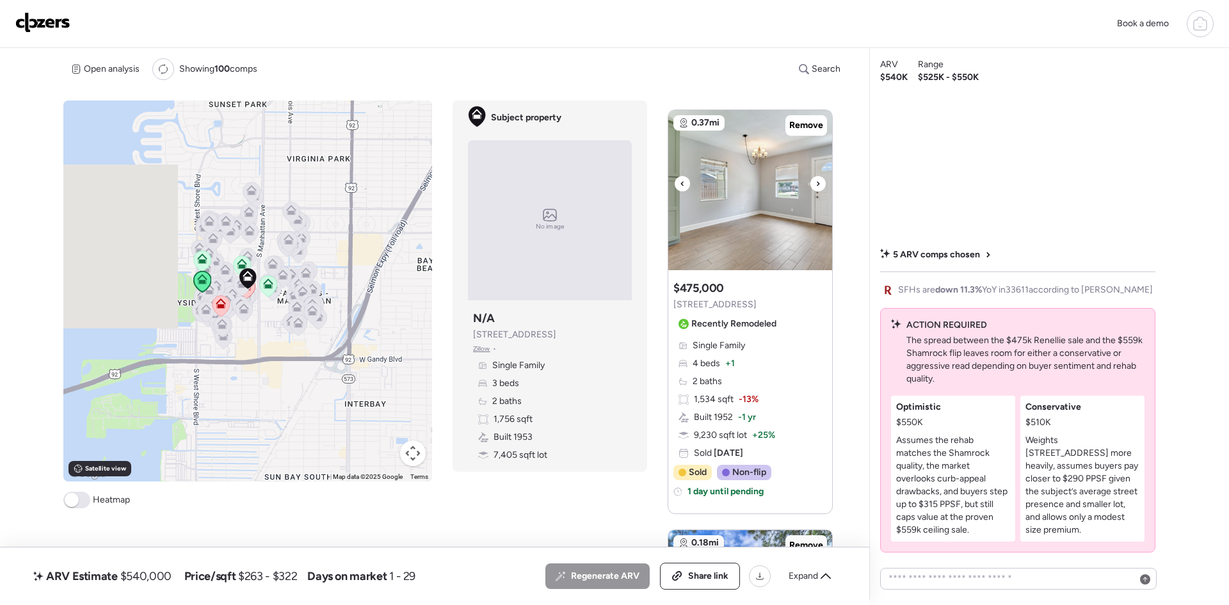
click at [810, 183] on div at bounding box center [817, 183] width 15 height 15
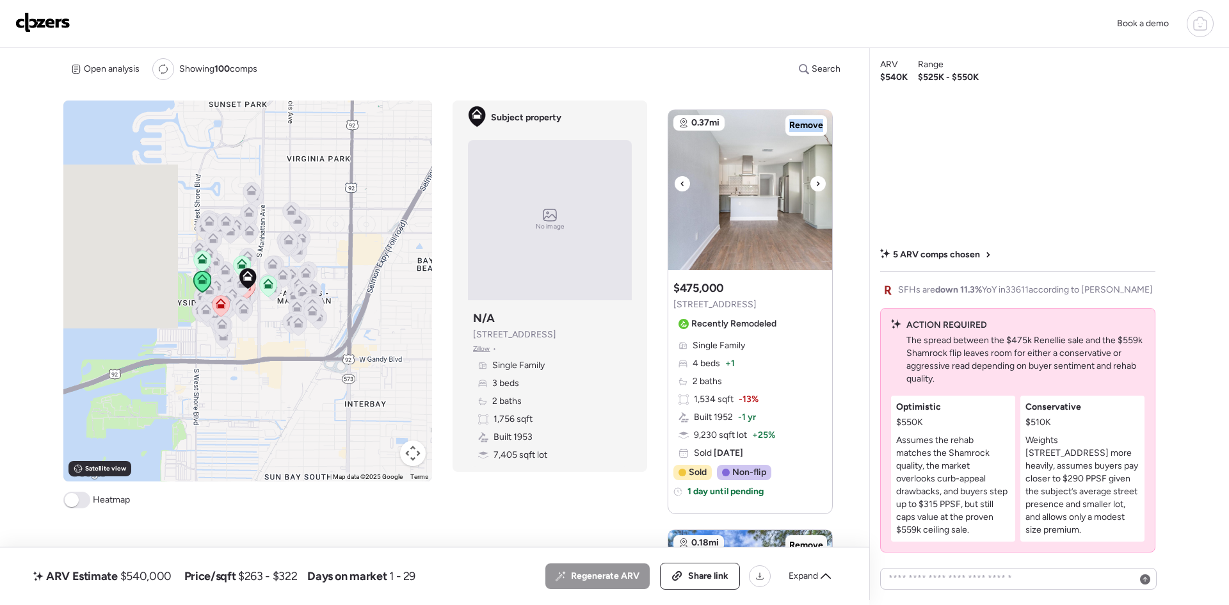
click at [810, 183] on div at bounding box center [817, 183] width 15 height 15
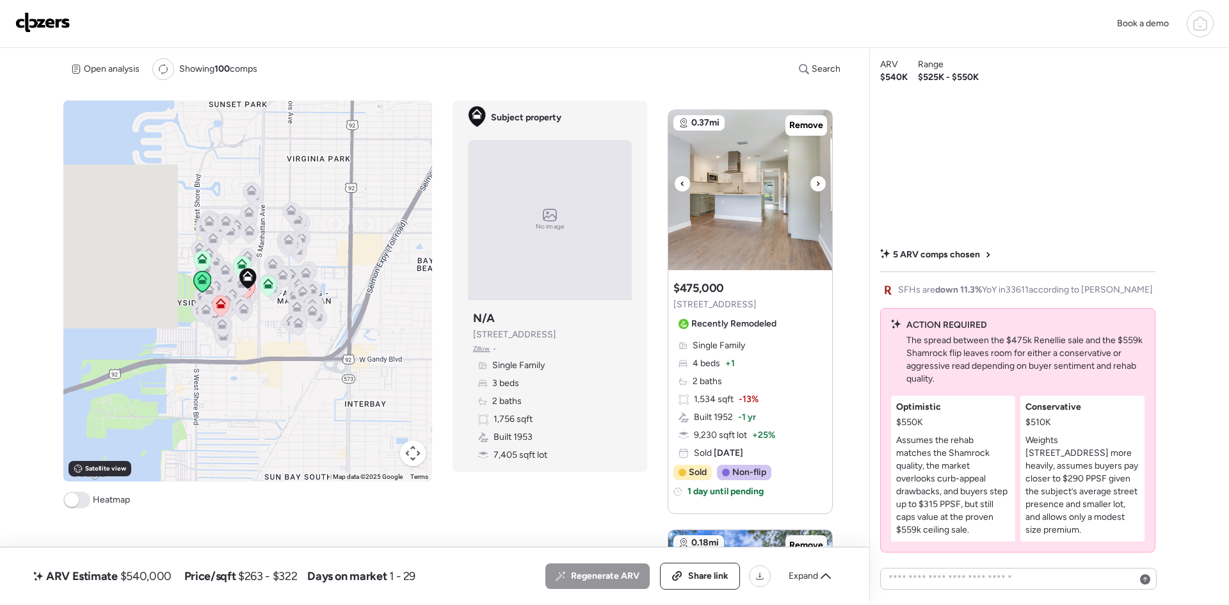
click at [810, 183] on div at bounding box center [817, 183] width 15 height 15
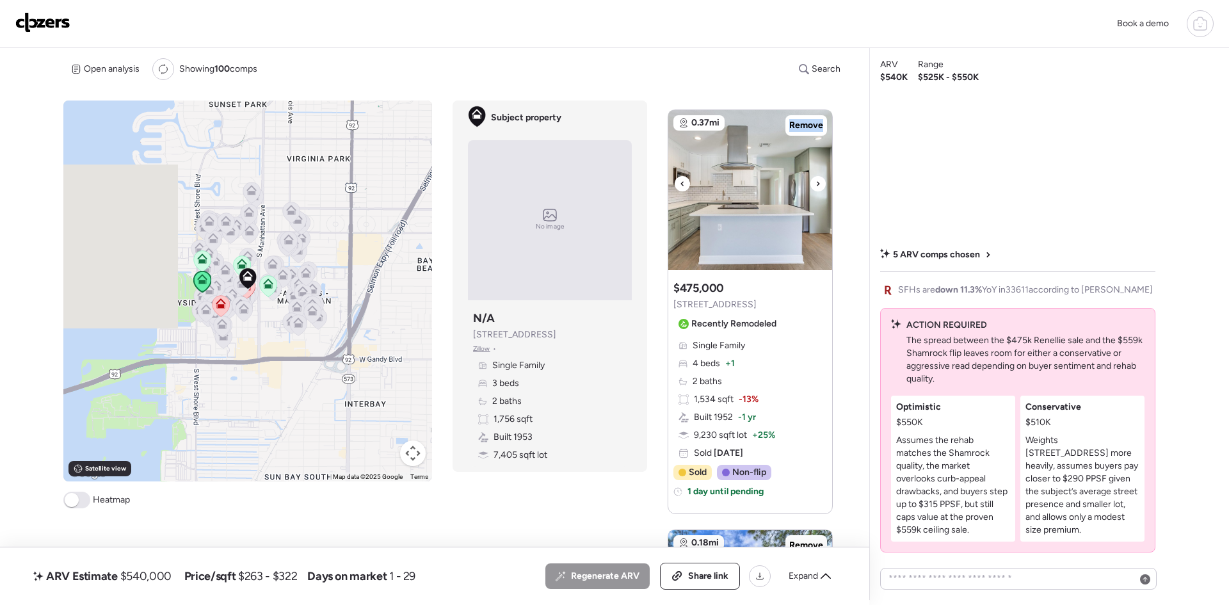
click at [810, 183] on div at bounding box center [817, 183] width 15 height 15
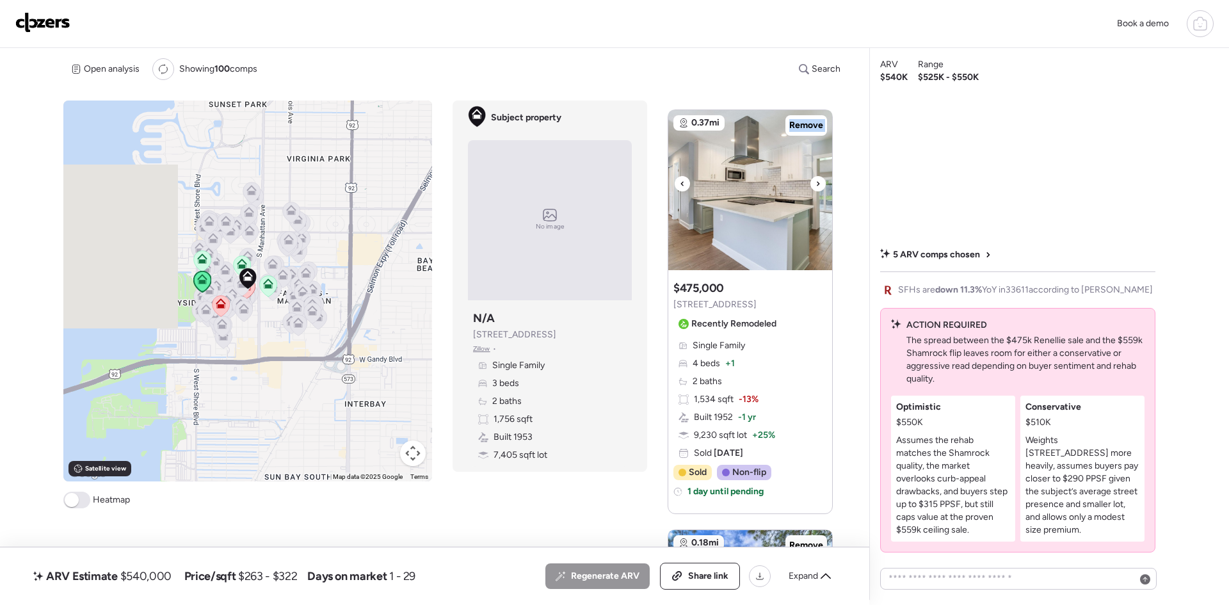
click at [810, 183] on div at bounding box center [817, 183] width 15 height 15
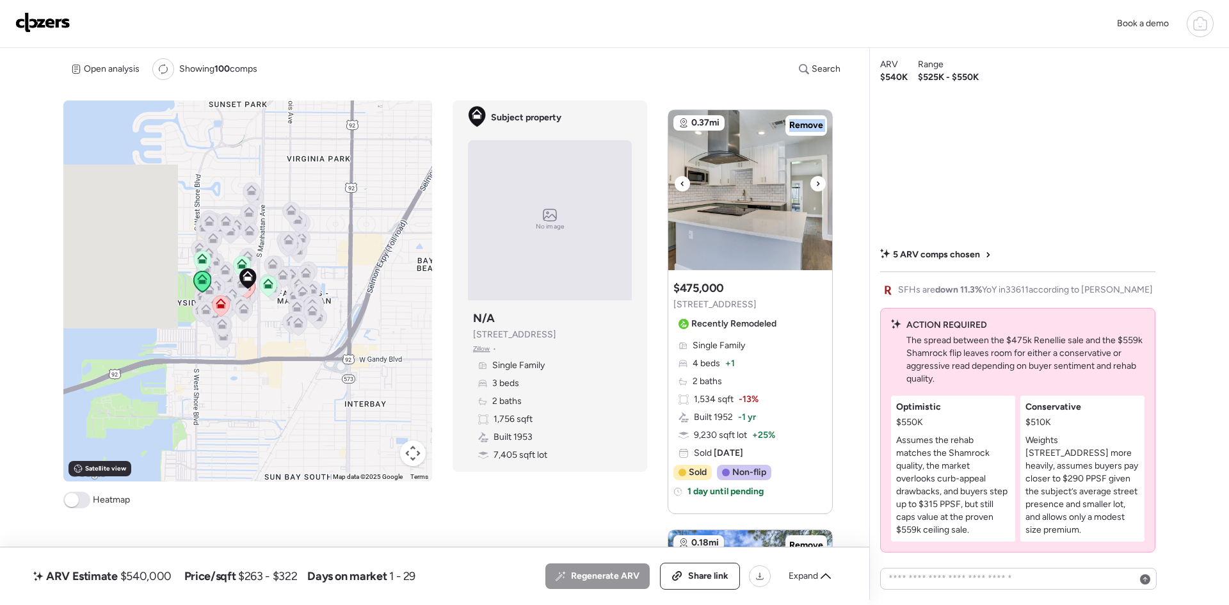
click at [810, 183] on div at bounding box center [817, 183] width 15 height 15
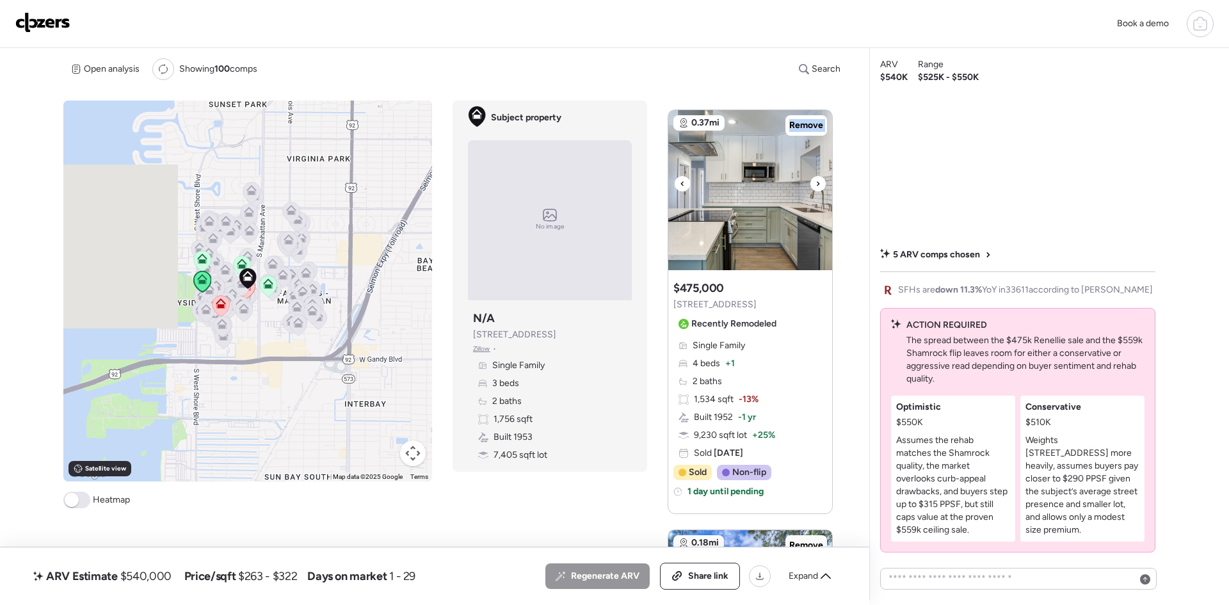
click at [810, 183] on div at bounding box center [817, 183] width 15 height 15
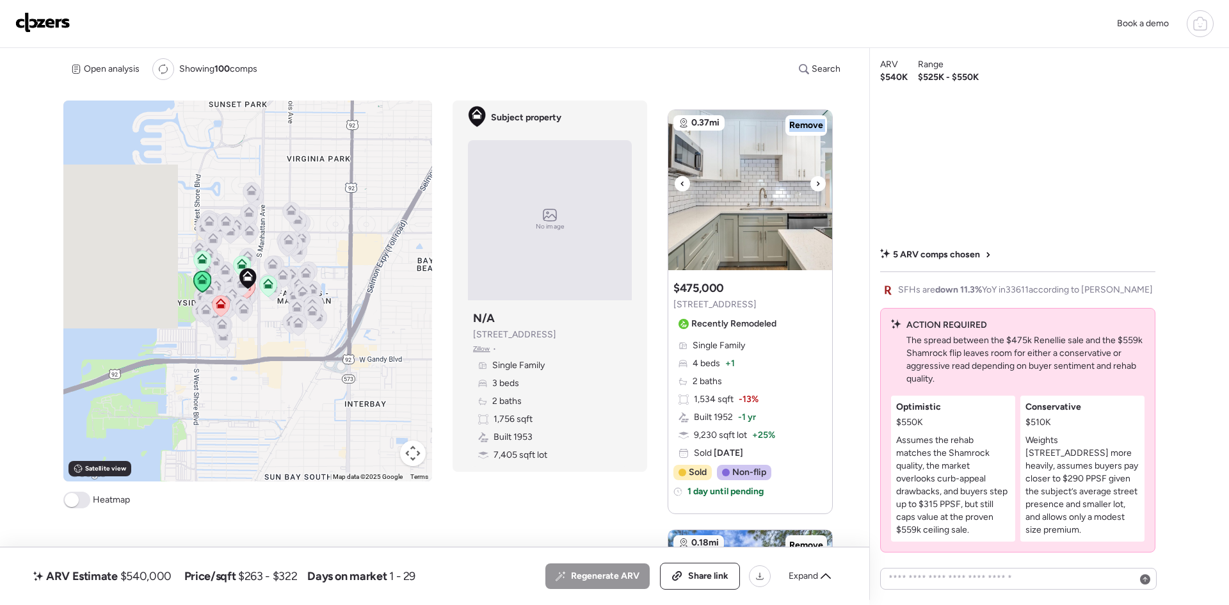
click at [810, 183] on div at bounding box center [817, 183] width 15 height 15
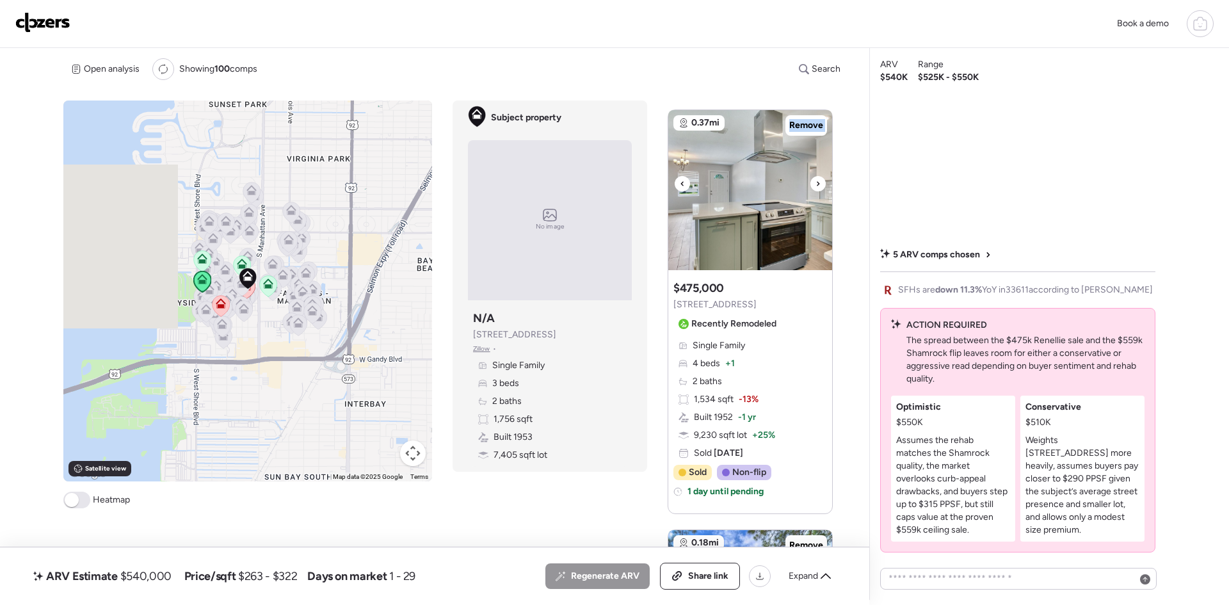
click at [810, 183] on div at bounding box center [817, 183] width 15 height 15
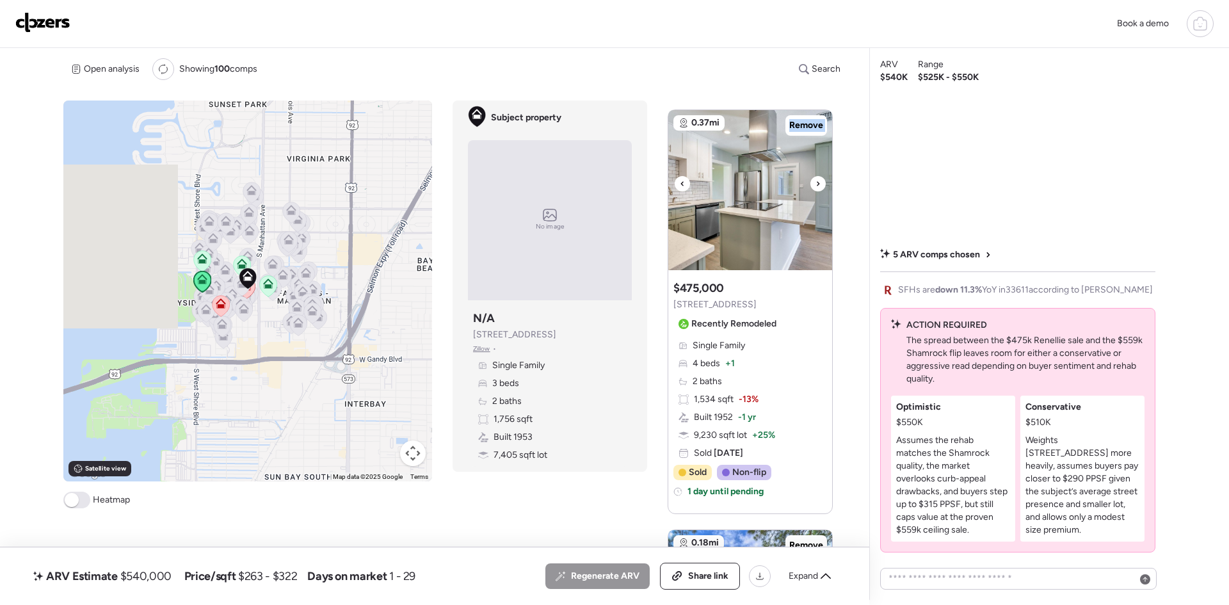
click at [810, 183] on div at bounding box center [817, 183] width 15 height 15
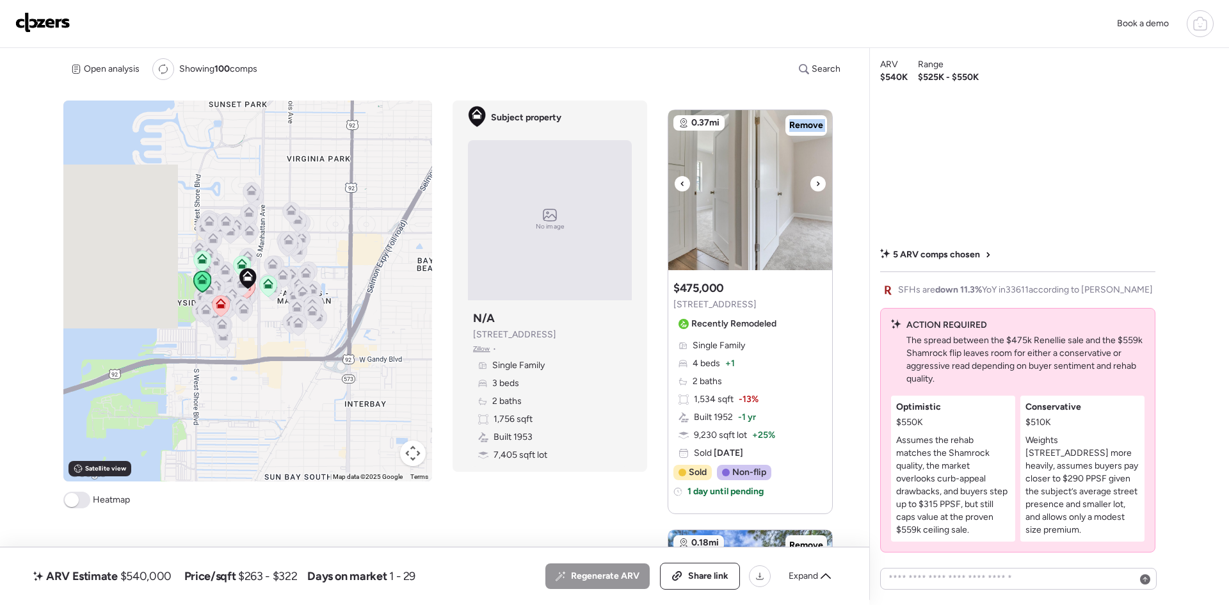
click at [810, 183] on div at bounding box center [817, 183] width 15 height 15
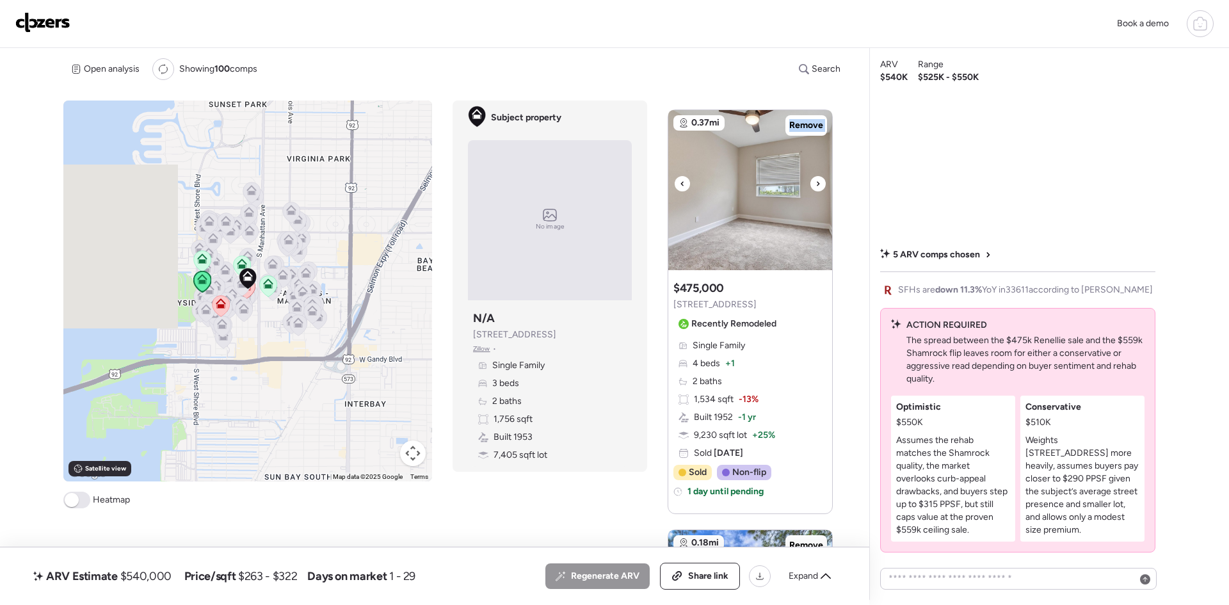
click at [810, 183] on div at bounding box center [817, 183] width 15 height 15
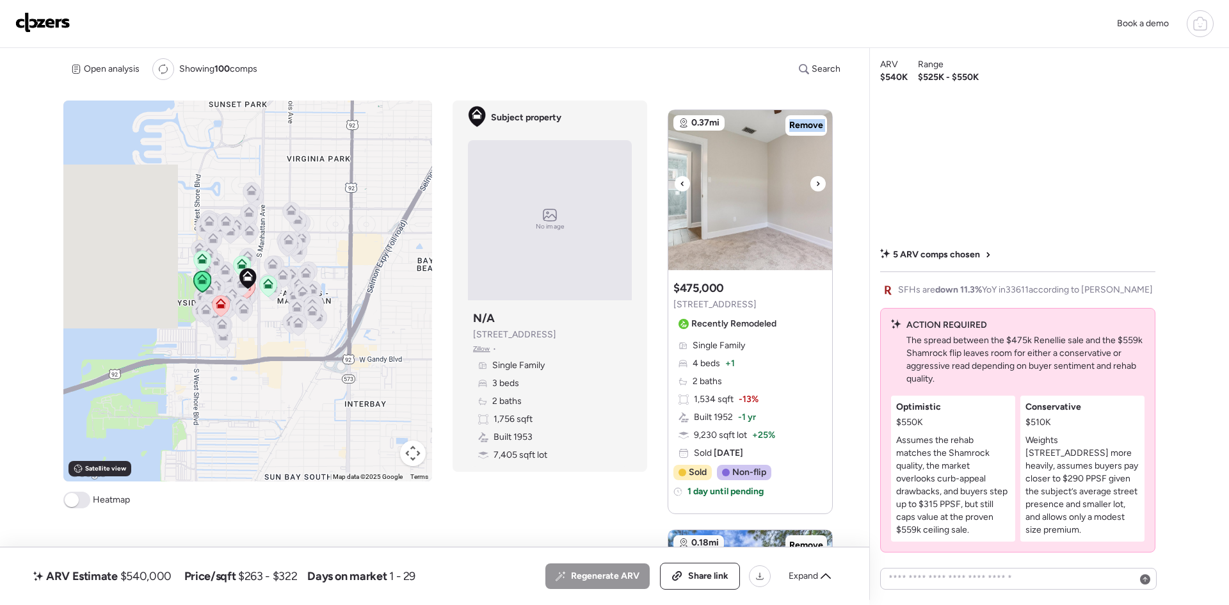
click at [810, 183] on div at bounding box center [817, 183] width 15 height 15
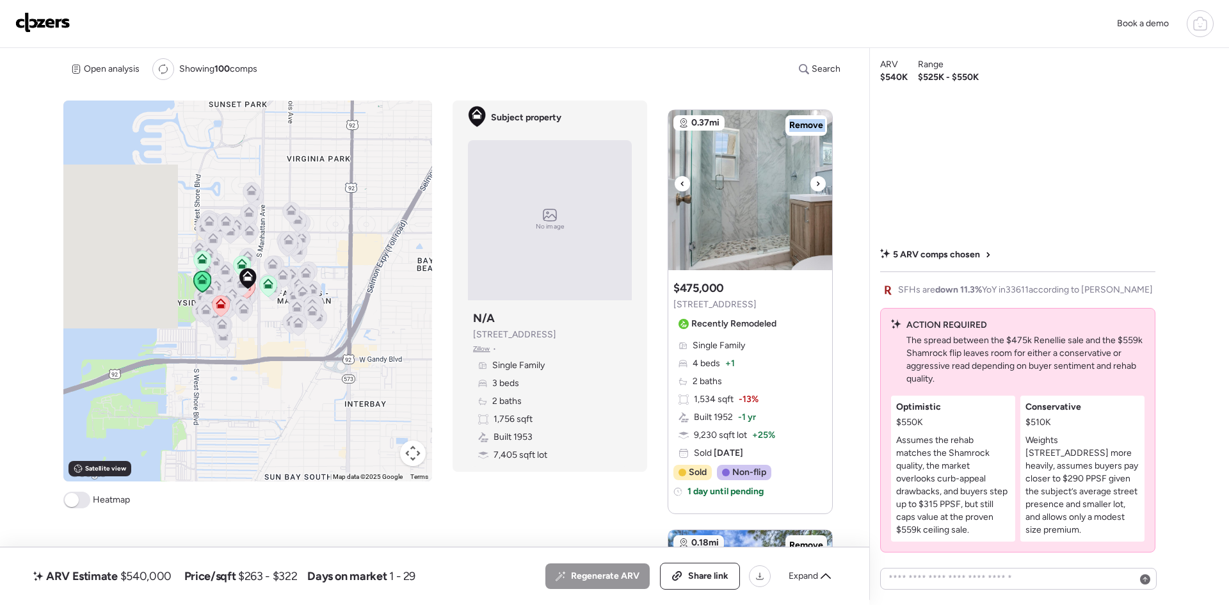
click at [810, 183] on div at bounding box center [817, 183] width 15 height 15
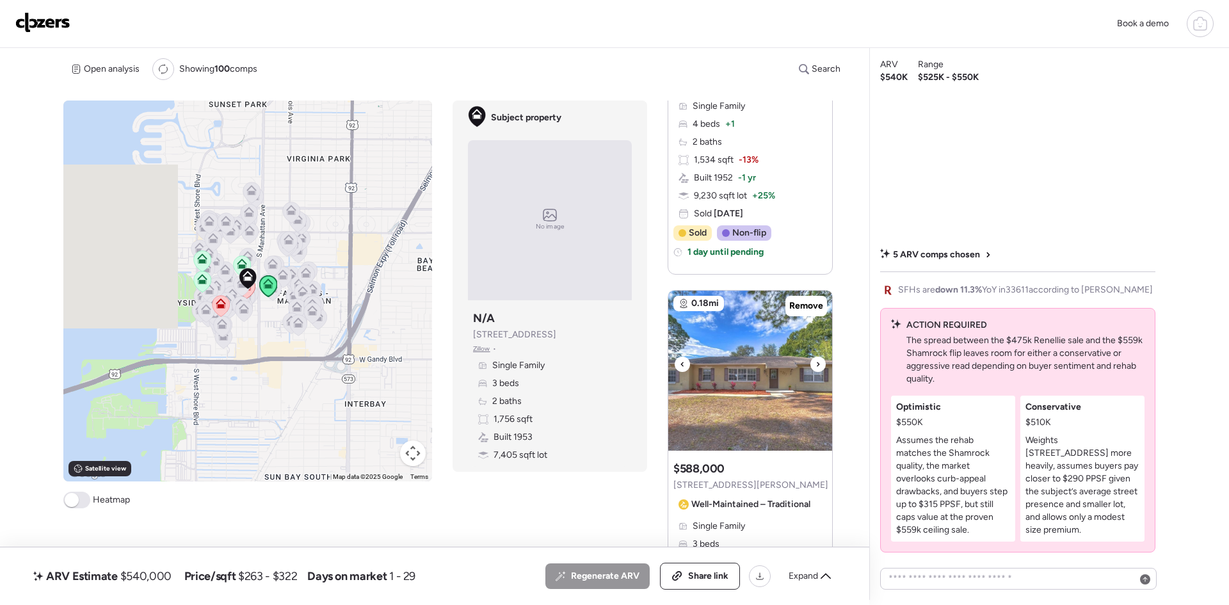
scroll to position [1024, 0]
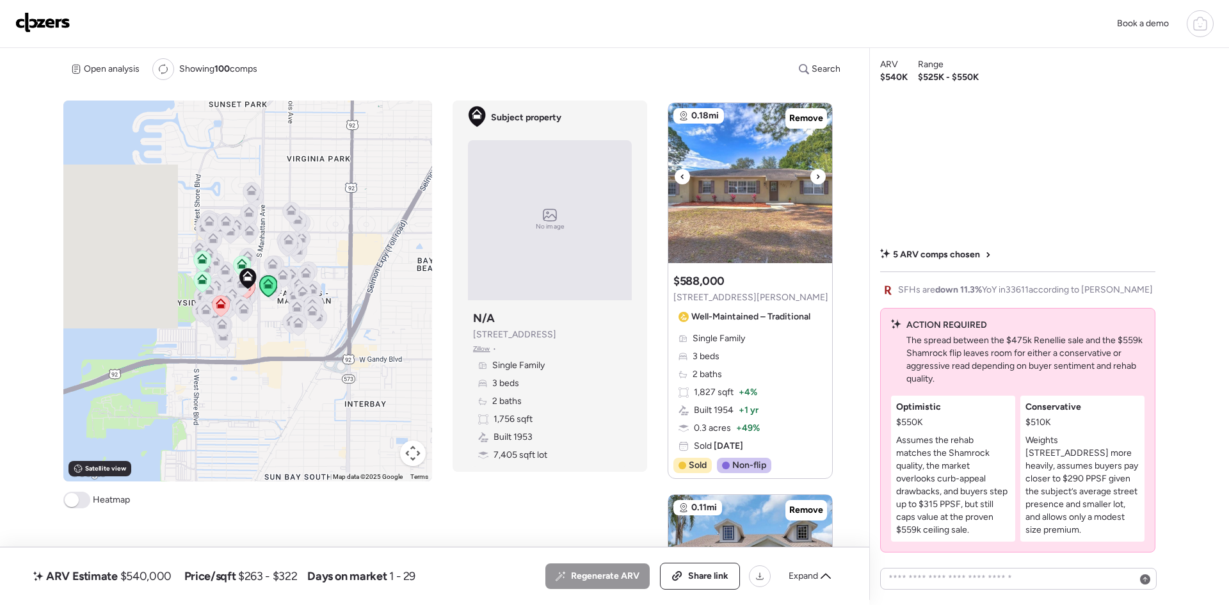
click at [817, 174] on icon at bounding box center [817, 176] width 5 height 15
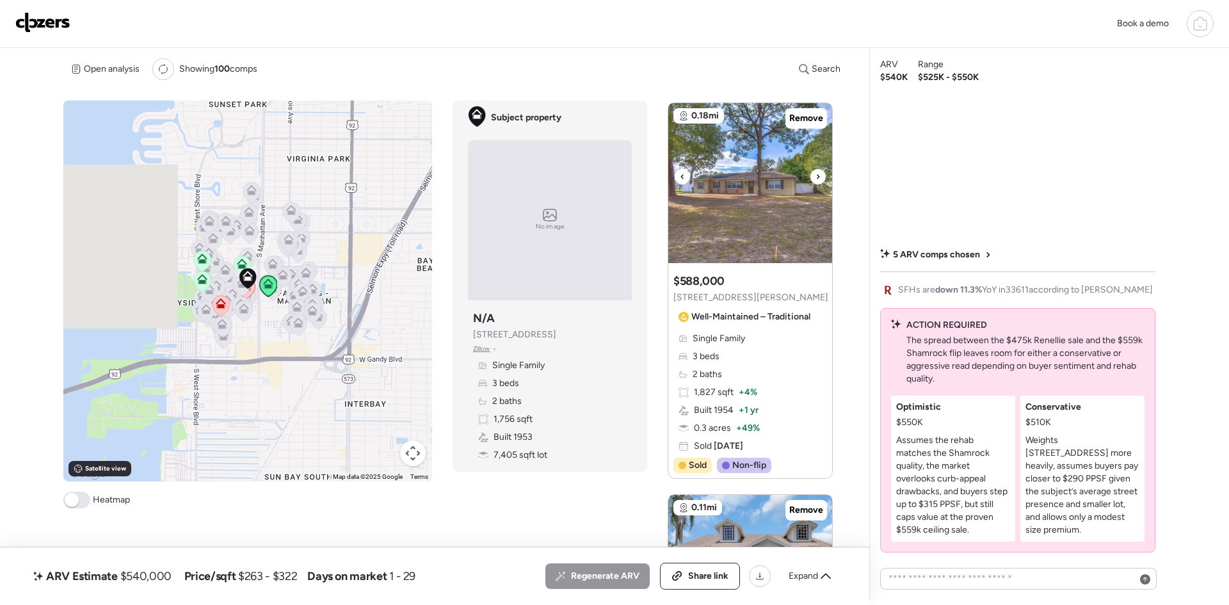
click at [817, 174] on icon at bounding box center [817, 176] width 5 height 15
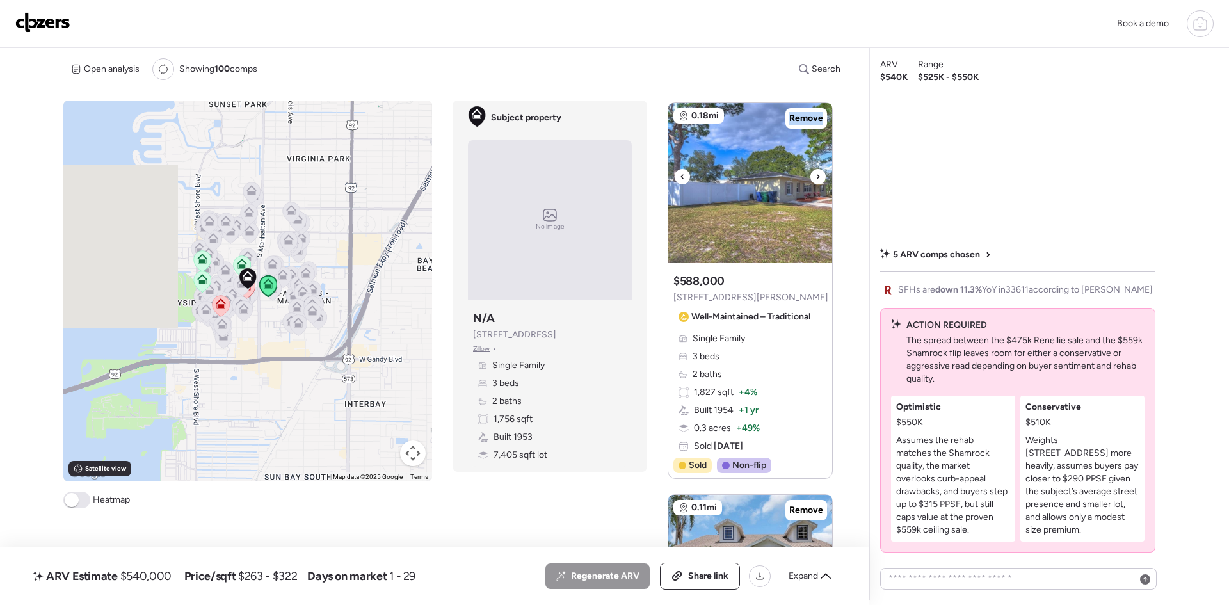
click at [817, 174] on icon at bounding box center [817, 176] width 5 height 15
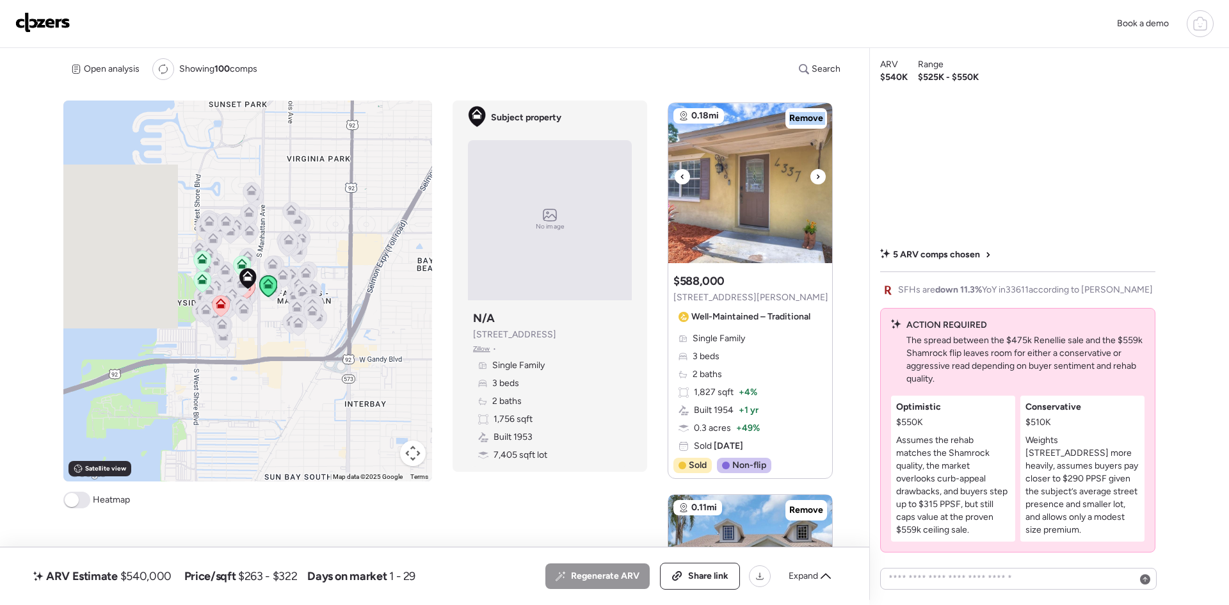
click at [817, 173] on icon at bounding box center [817, 176] width 5 height 15
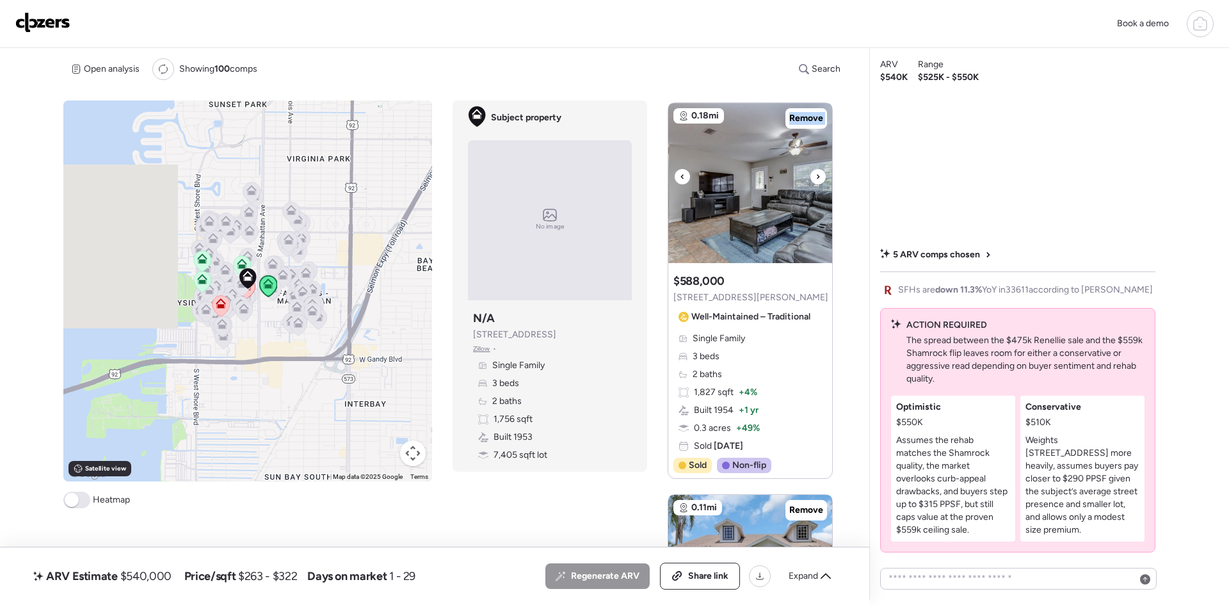
click at [817, 173] on icon at bounding box center [817, 176] width 5 height 15
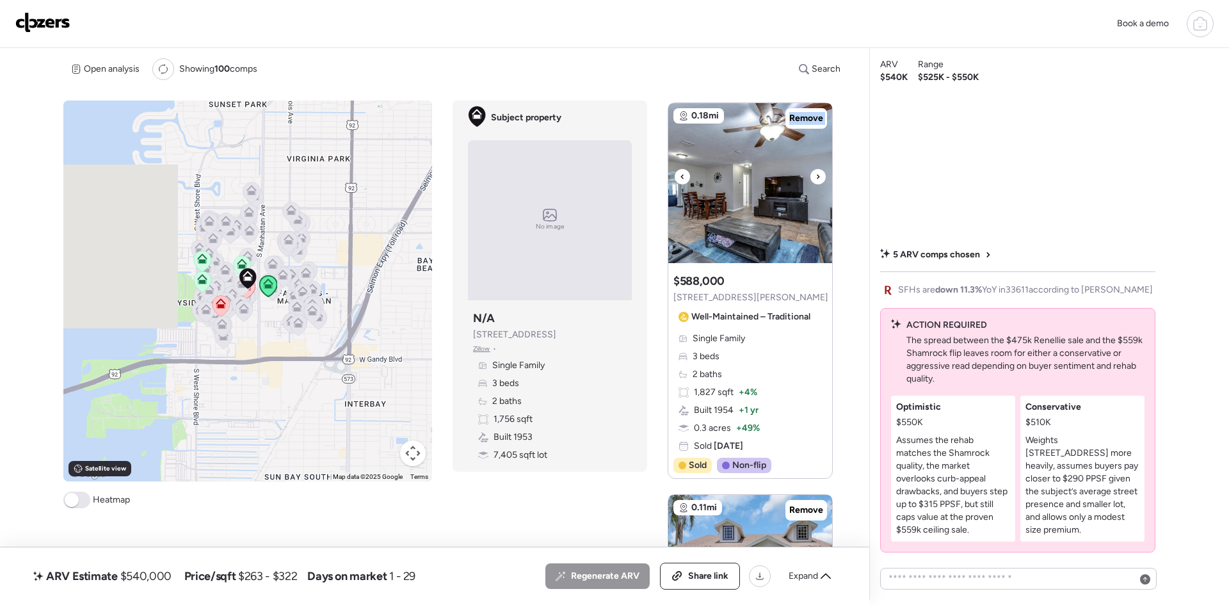
click at [817, 173] on icon at bounding box center [817, 176] width 5 height 15
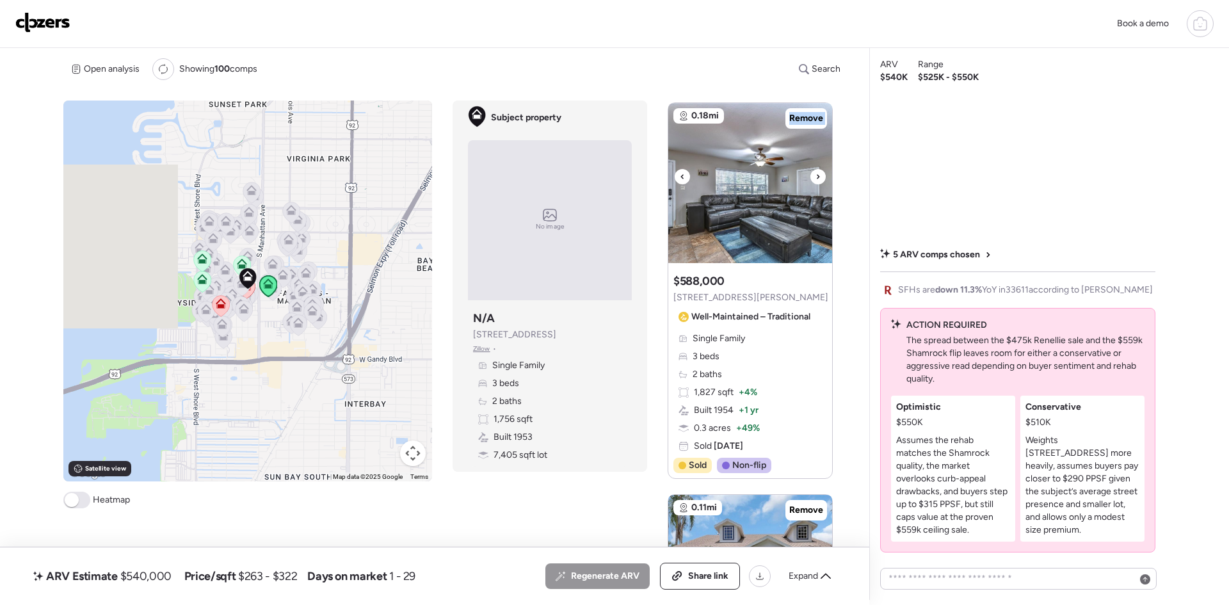
click at [817, 173] on icon at bounding box center [817, 176] width 5 height 15
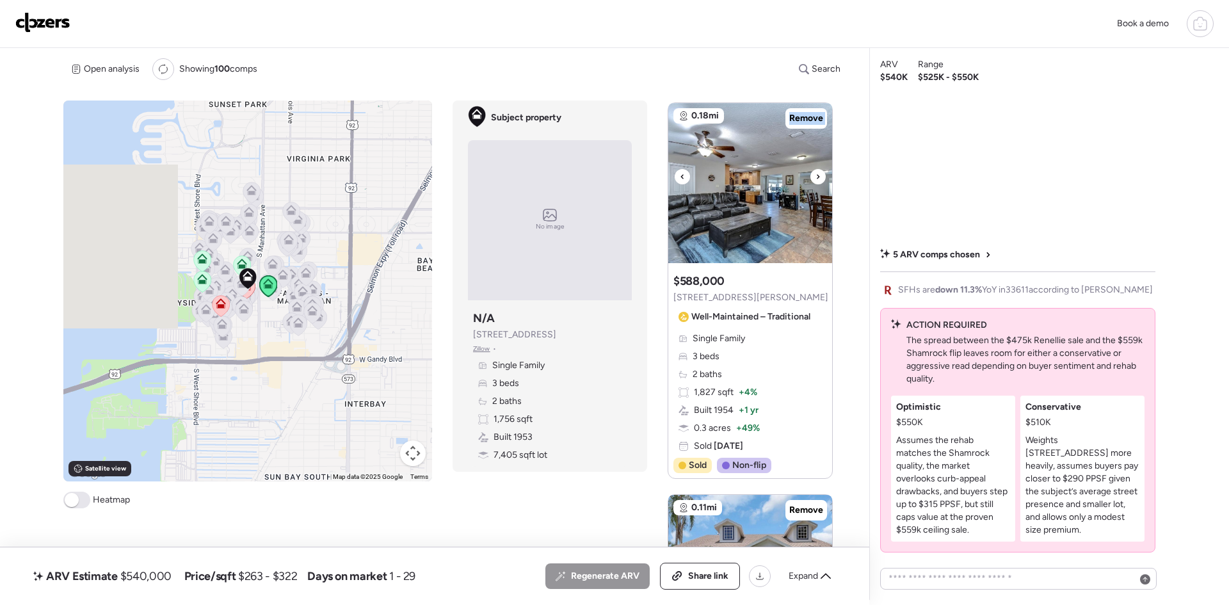
click at [817, 173] on icon at bounding box center [817, 176] width 5 height 15
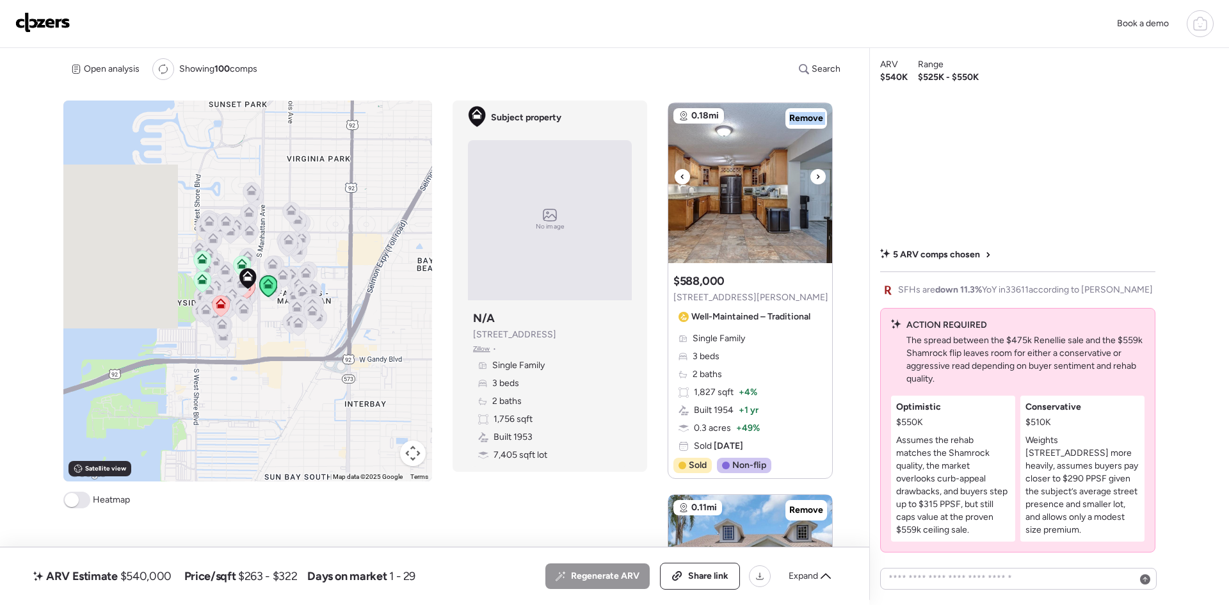
click at [817, 173] on icon at bounding box center [817, 176] width 5 height 15
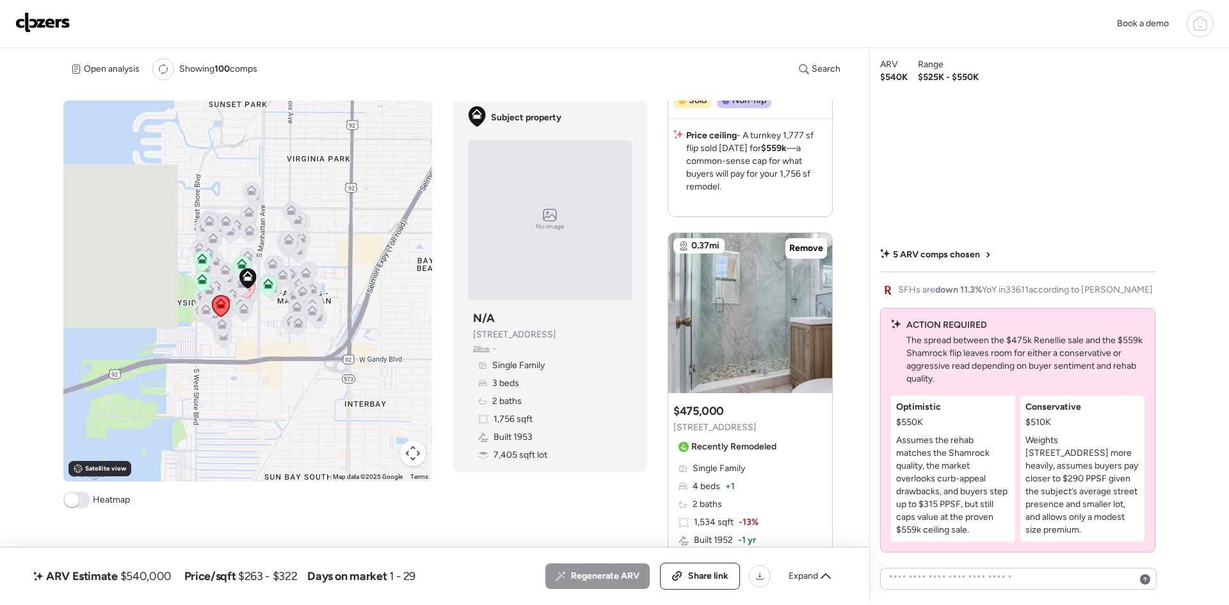
scroll to position [512, 0]
